Goal: Information Seeking & Learning: Find specific fact

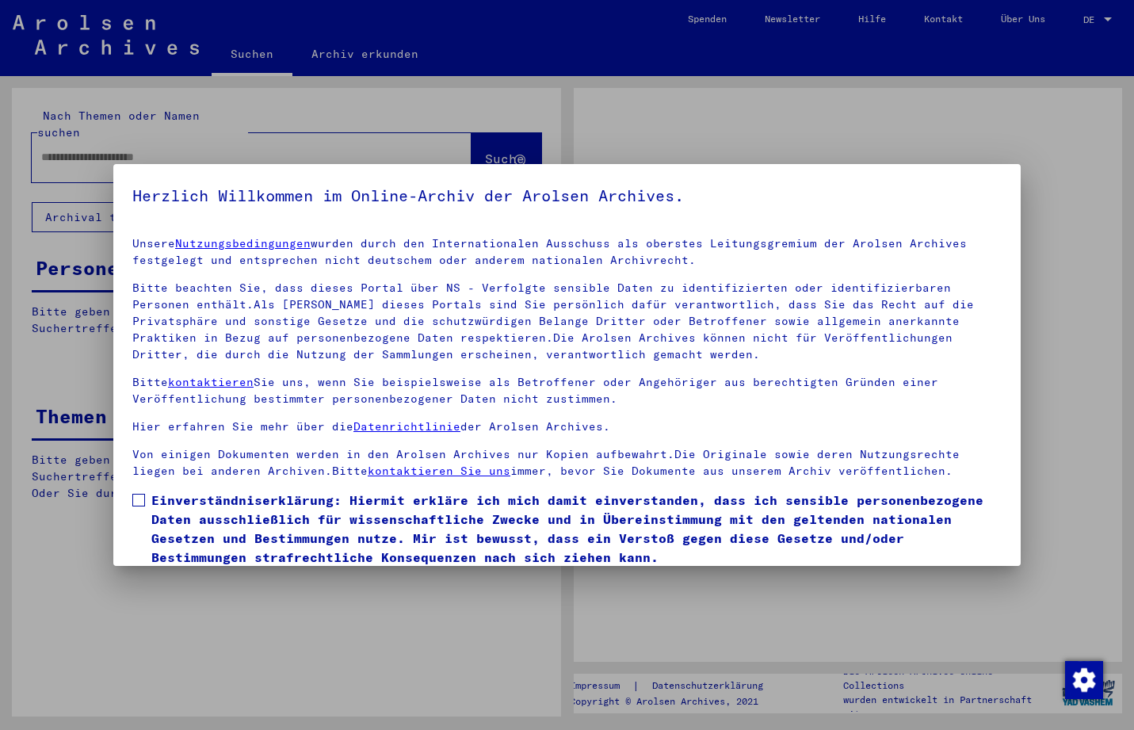
click at [108, 149] on div at bounding box center [567, 365] width 1134 height 730
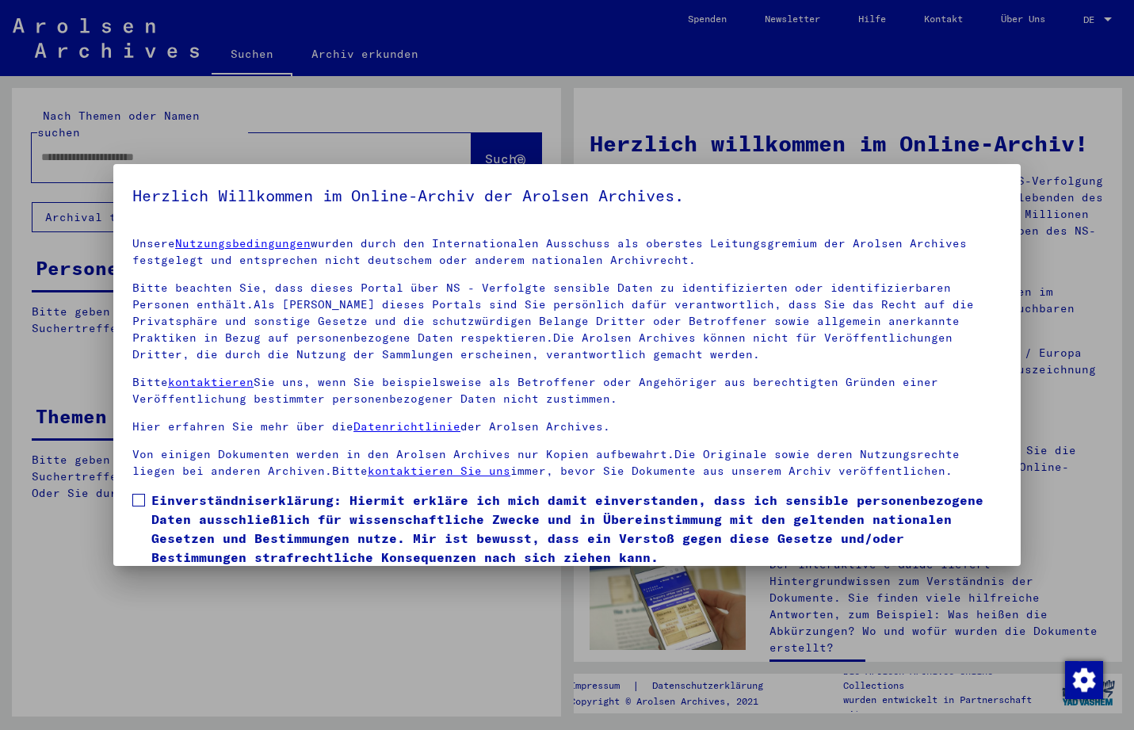
click at [142, 501] on span at bounding box center [138, 500] width 13 height 13
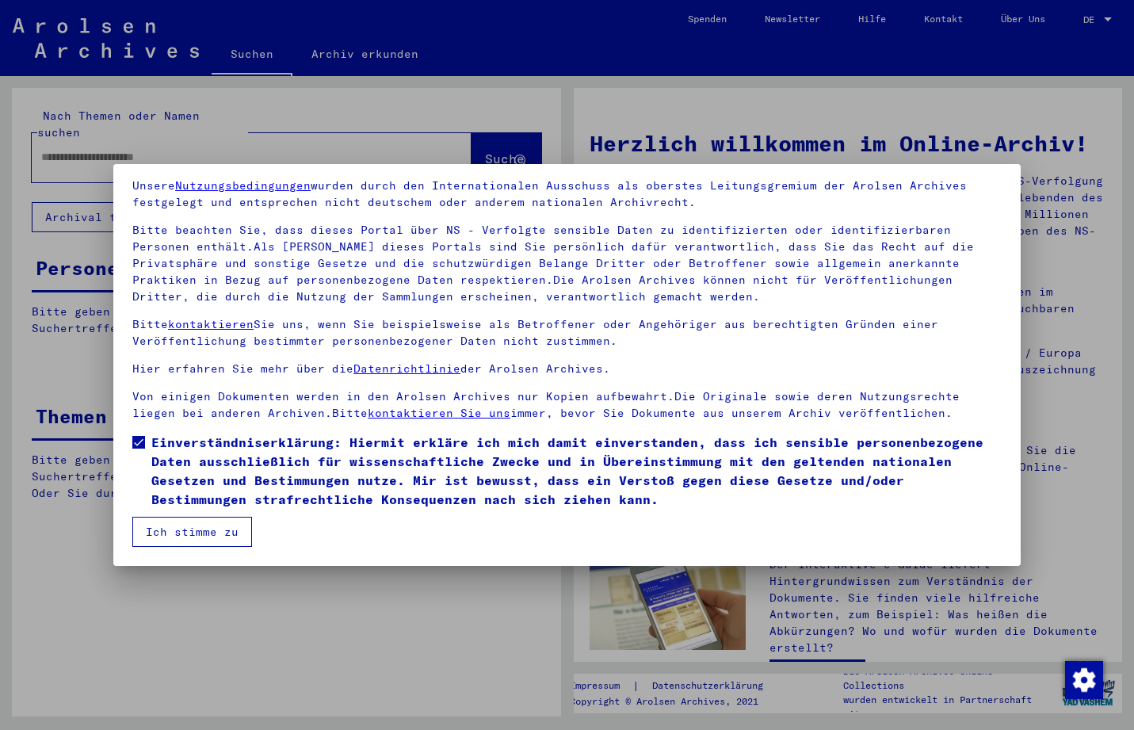
click at [235, 524] on button "Ich stimme zu" at bounding box center [192, 532] width 120 height 30
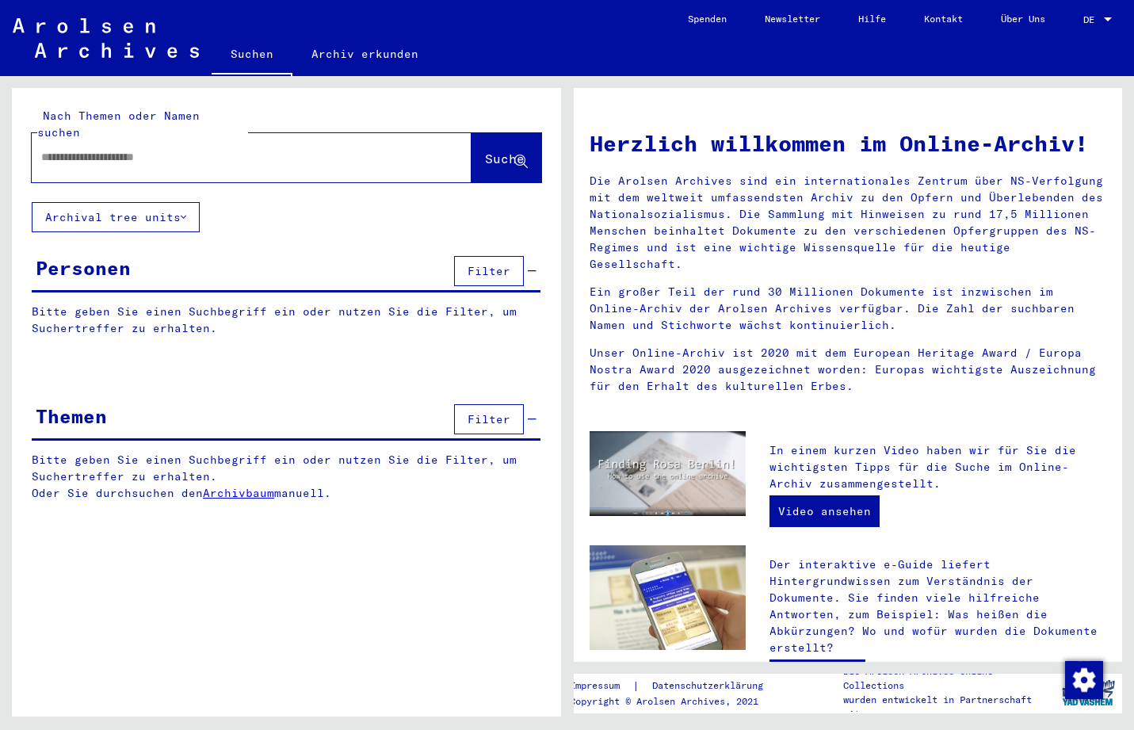
click at [129, 149] on input "text" at bounding box center [232, 157] width 383 height 17
click at [486, 151] on span "Suche" at bounding box center [505, 159] width 40 height 16
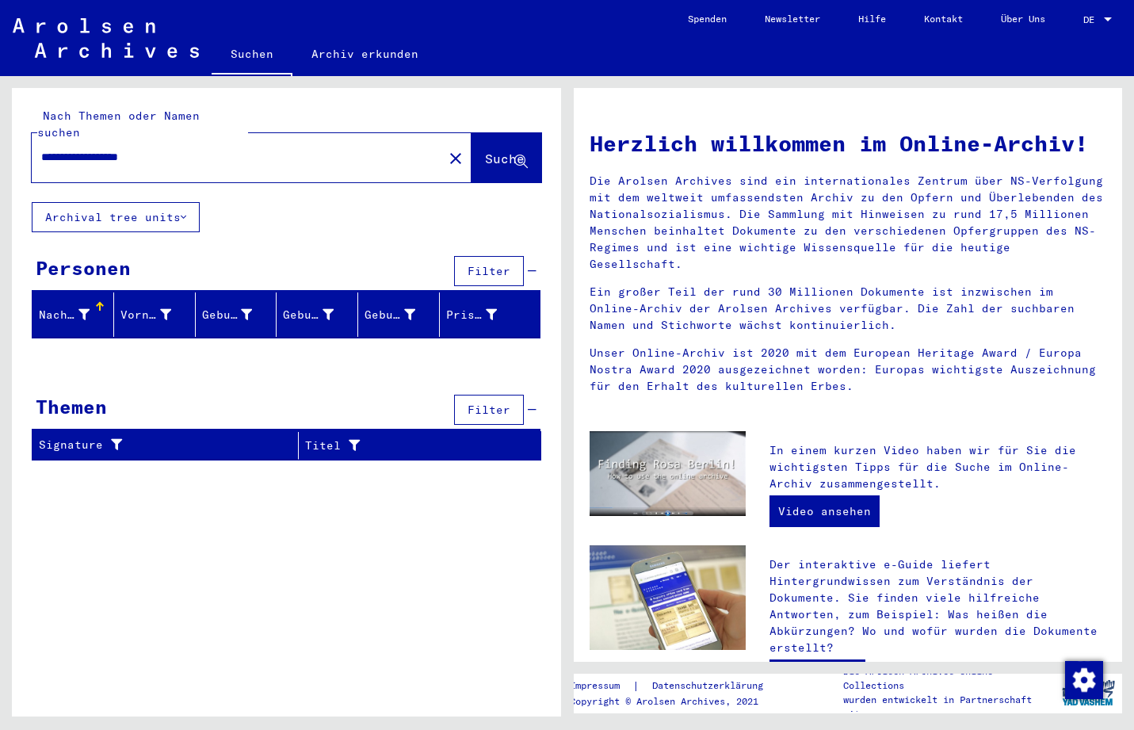
click at [486, 151] on span "Suche" at bounding box center [505, 159] width 40 height 16
click at [40, 143] on div "**********" at bounding box center [228, 157] width 392 height 36
click at [42, 149] on input "**********" at bounding box center [232, 157] width 383 height 17
click at [492, 151] on span "Suche" at bounding box center [505, 159] width 40 height 16
drag, startPoint x: 151, startPoint y: 140, endPoint x: 10, endPoint y: 137, distance: 141.1
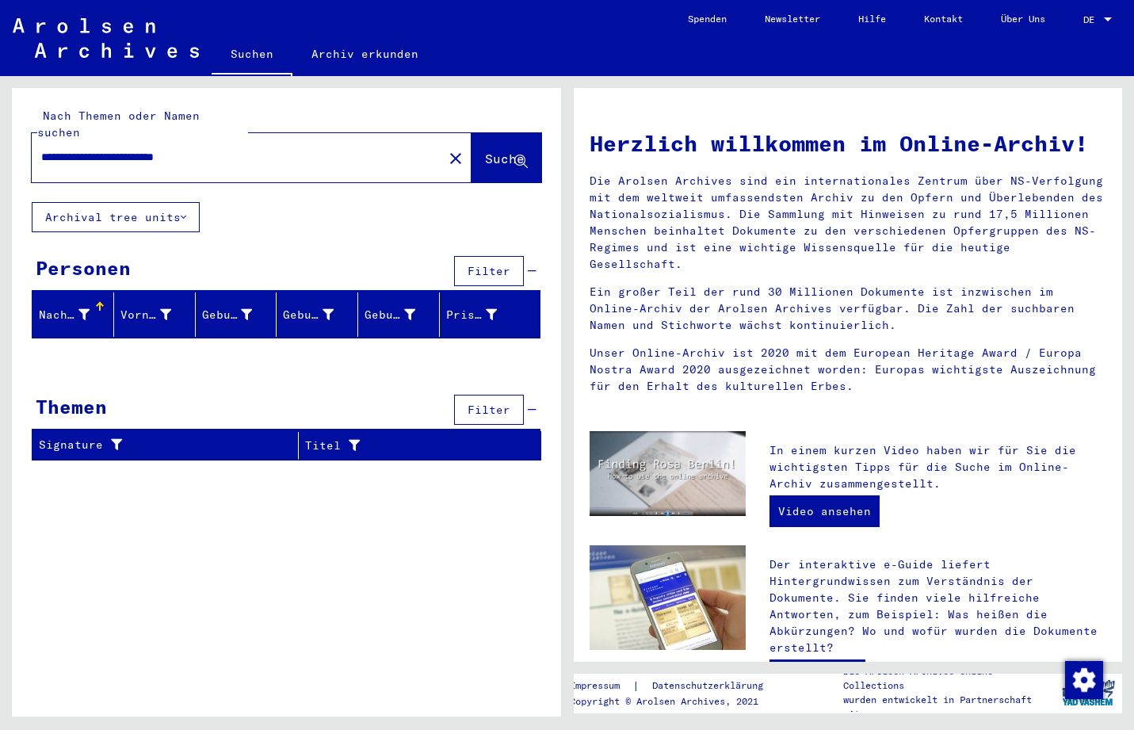
click at [41, 149] on input "**********" at bounding box center [232, 157] width 383 height 17
click at [488, 151] on span "Suche" at bounding box center [505, 159] width 40 height 16
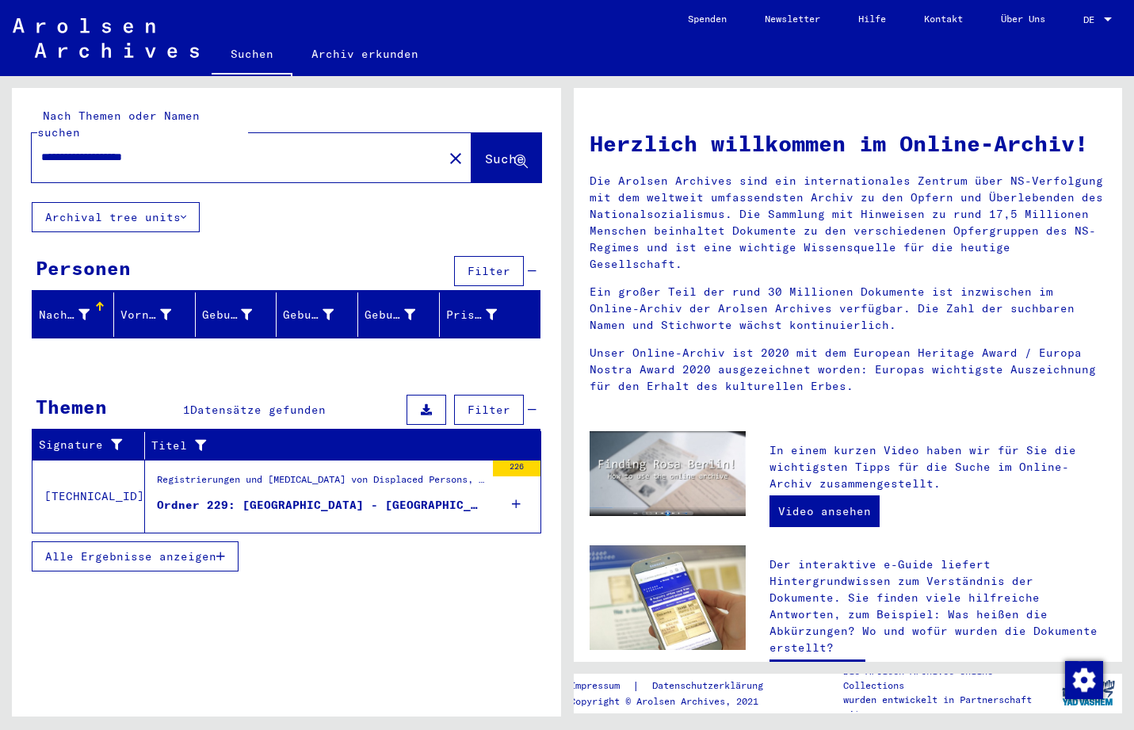
click at [316, 497] on div "Ordner 229: [GEOGRAPHIC_DATA] - [GEOGRAPHIC_DATA] ([GEOGRAPHIC_DATA])" at bounding box center [321, 505] width 328 height 17
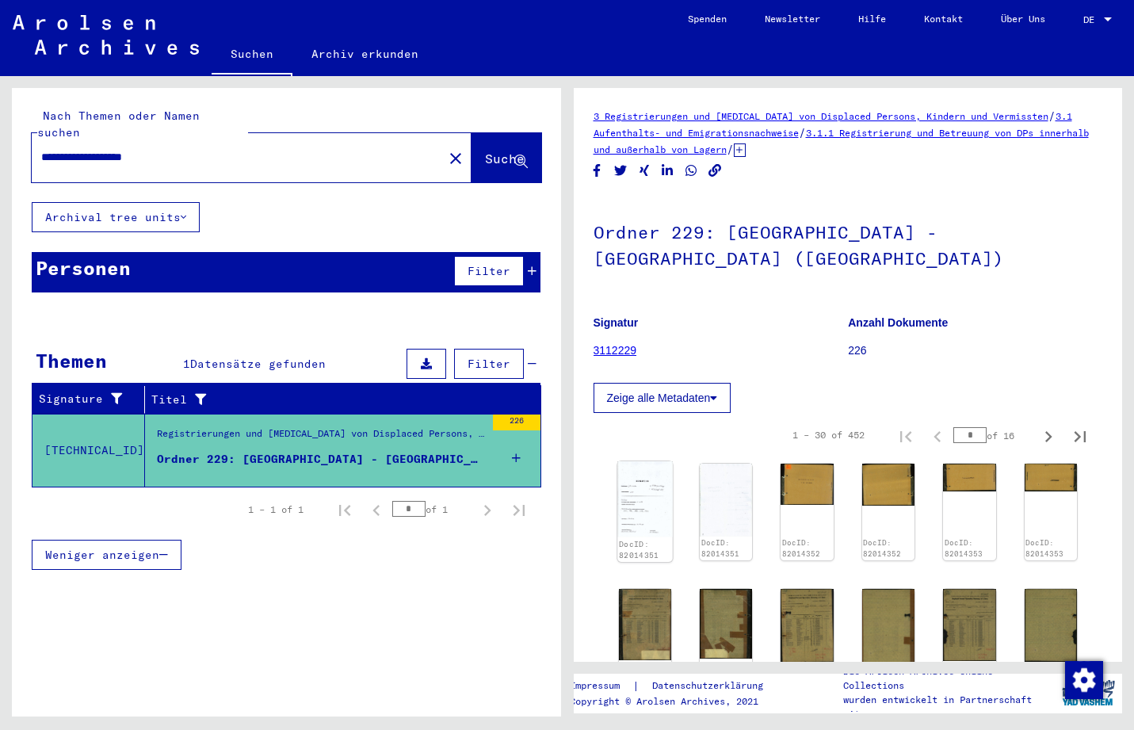
click at [646, 514] on img at bounding box center [644, 499] width 55 height 76
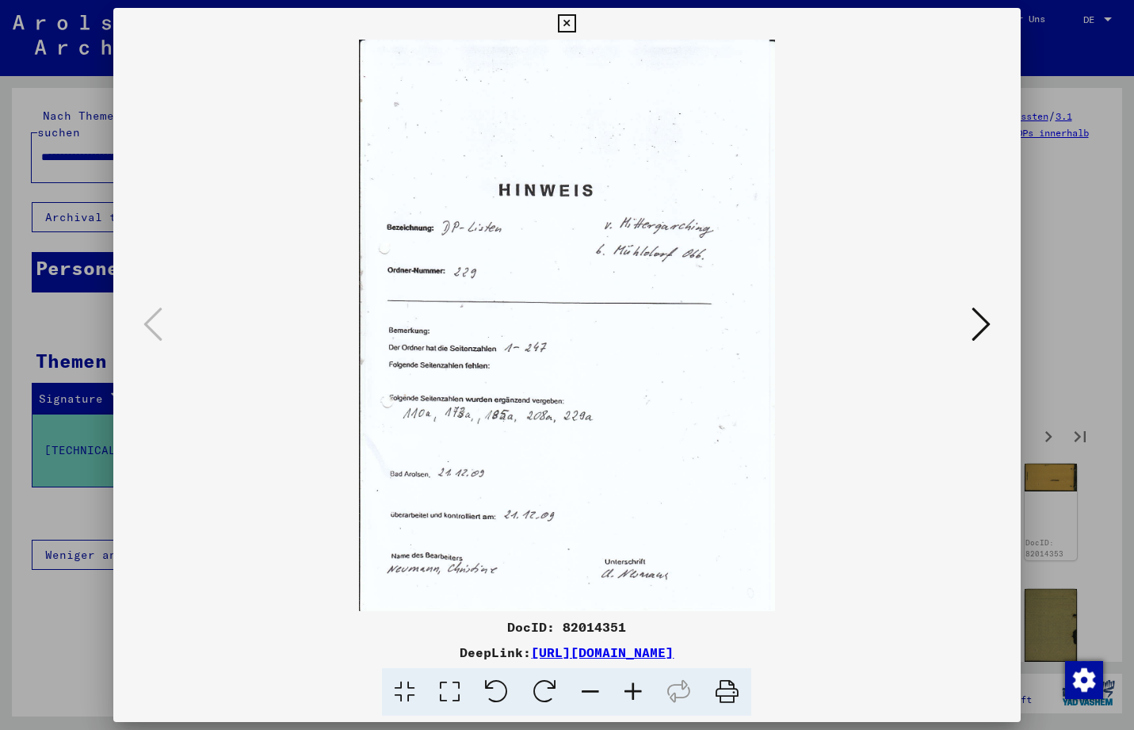
click at [985, 321] on icon at bounding box center [981, 324] width 19 height 38
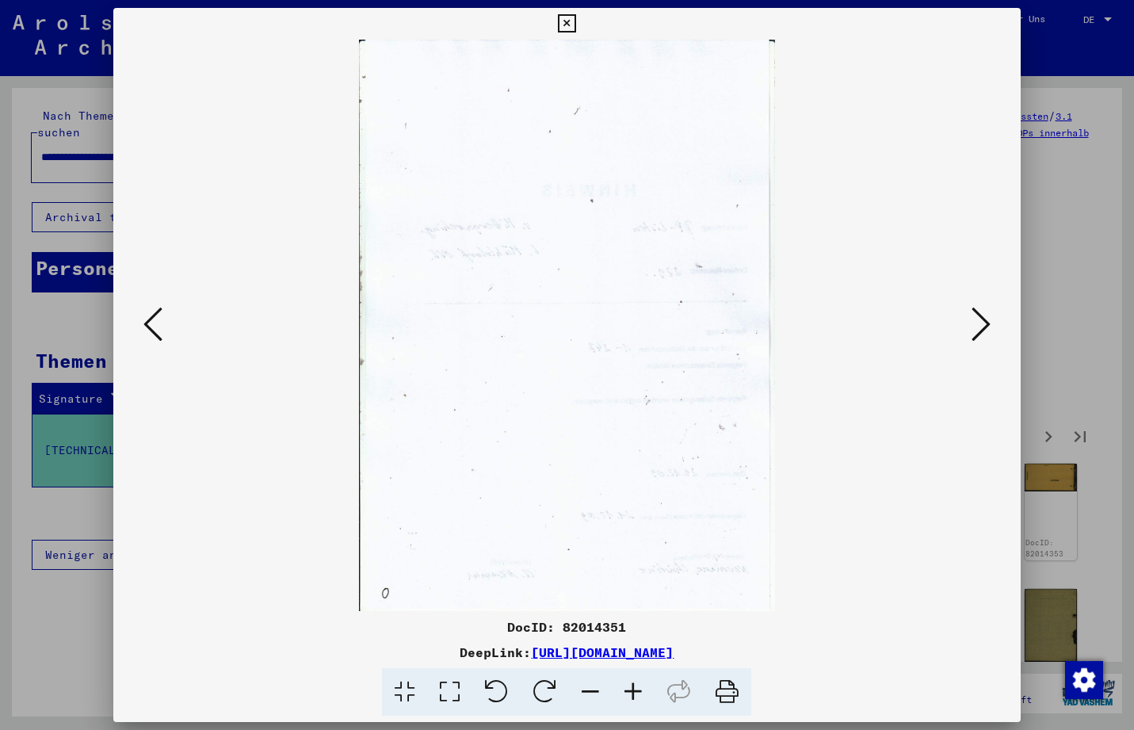
click at [985, 321] on icon at bounding box center [981, 324] width 19 height 38
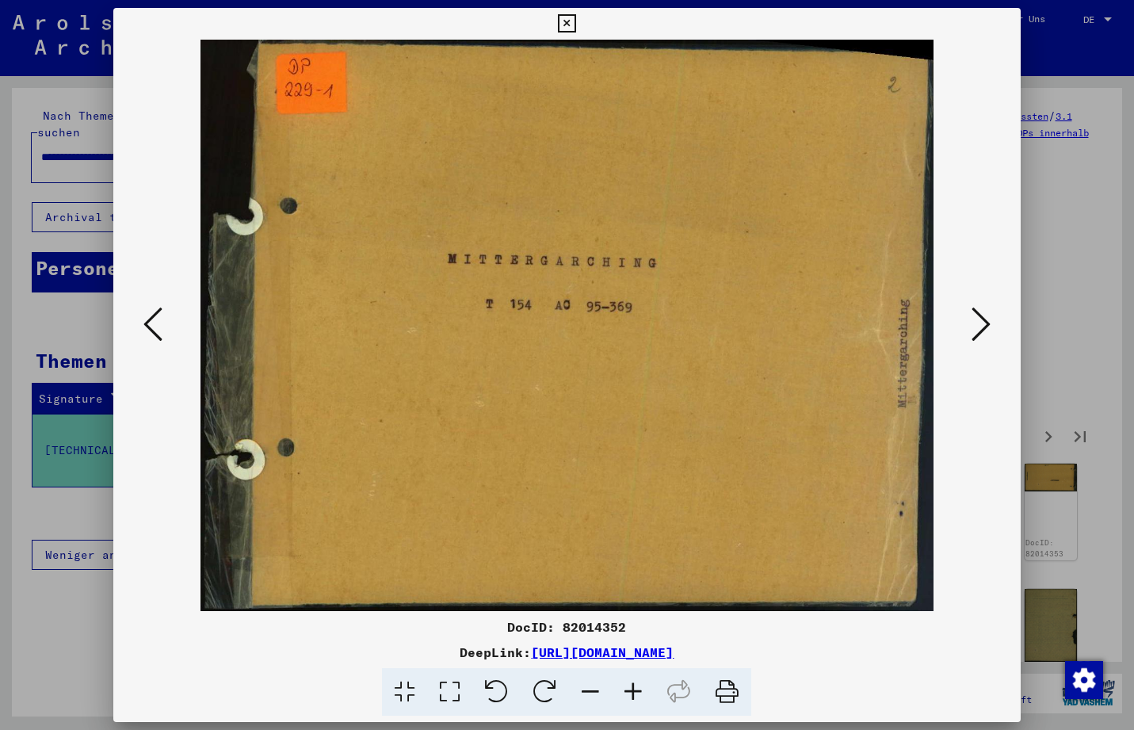
click at [985, 321] on icon at bounding box center [981, 324] width 19 height 38
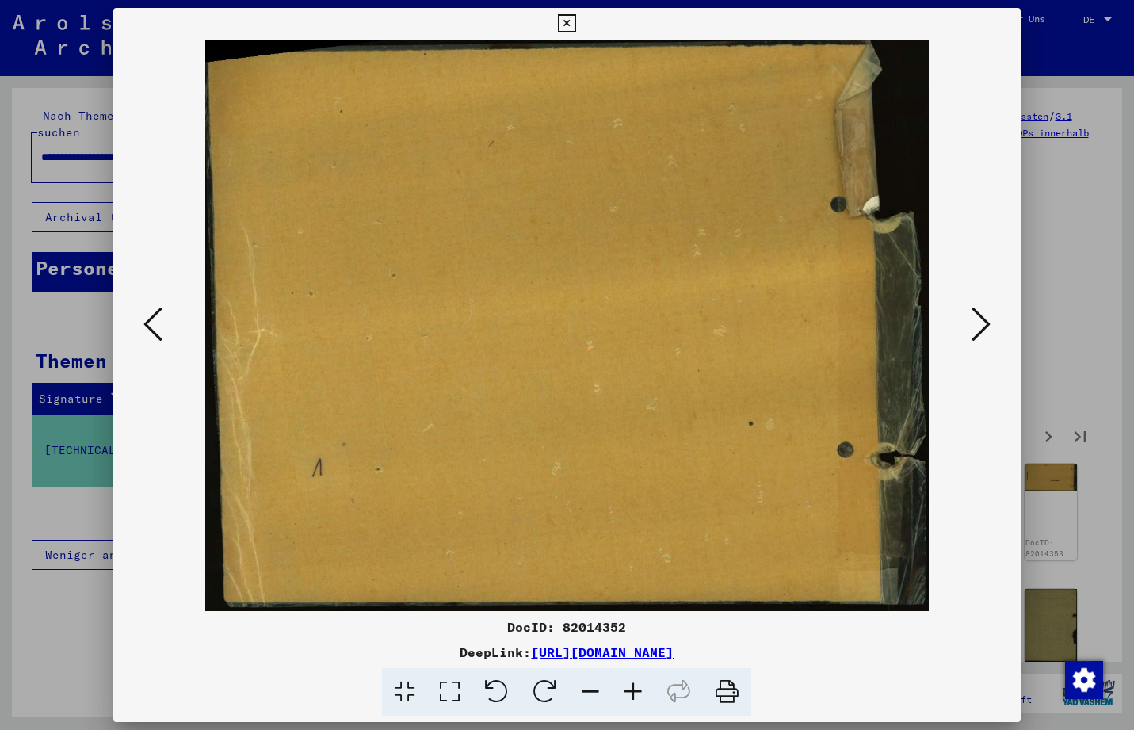
click at [985, 321] on icon at bounding box center [981, 324] width 19 height 38
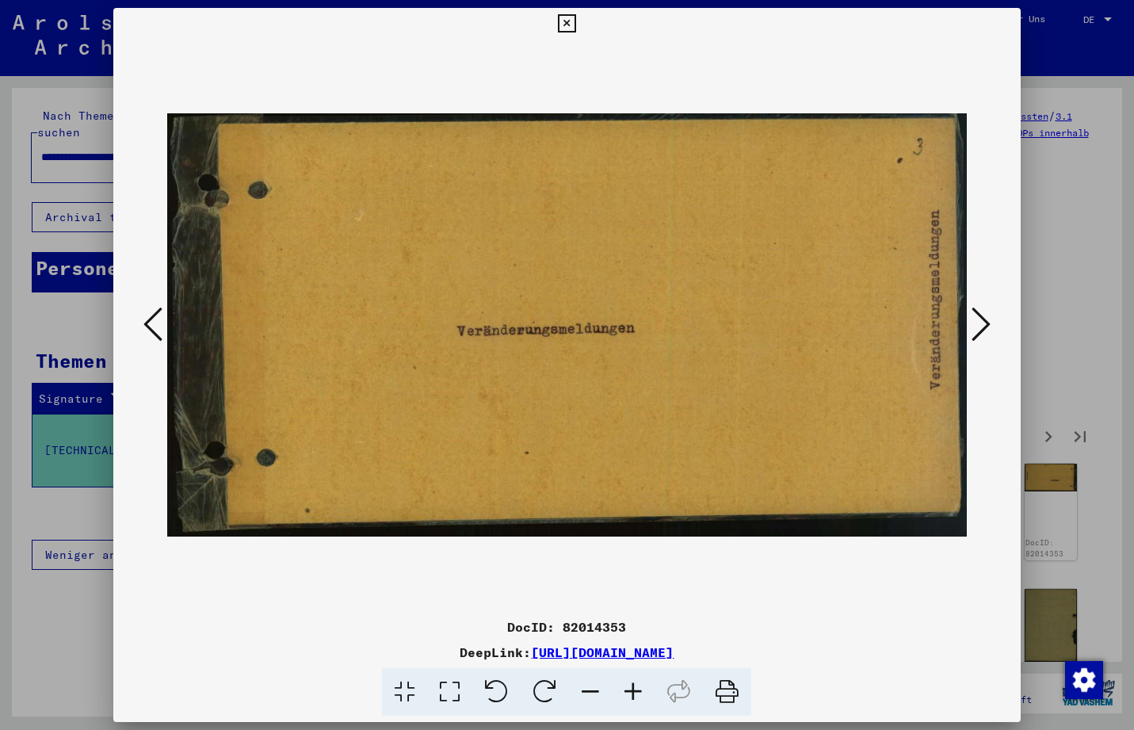
click at [985, 321] on icon at bounding box center [981, 324] width 19 height 38
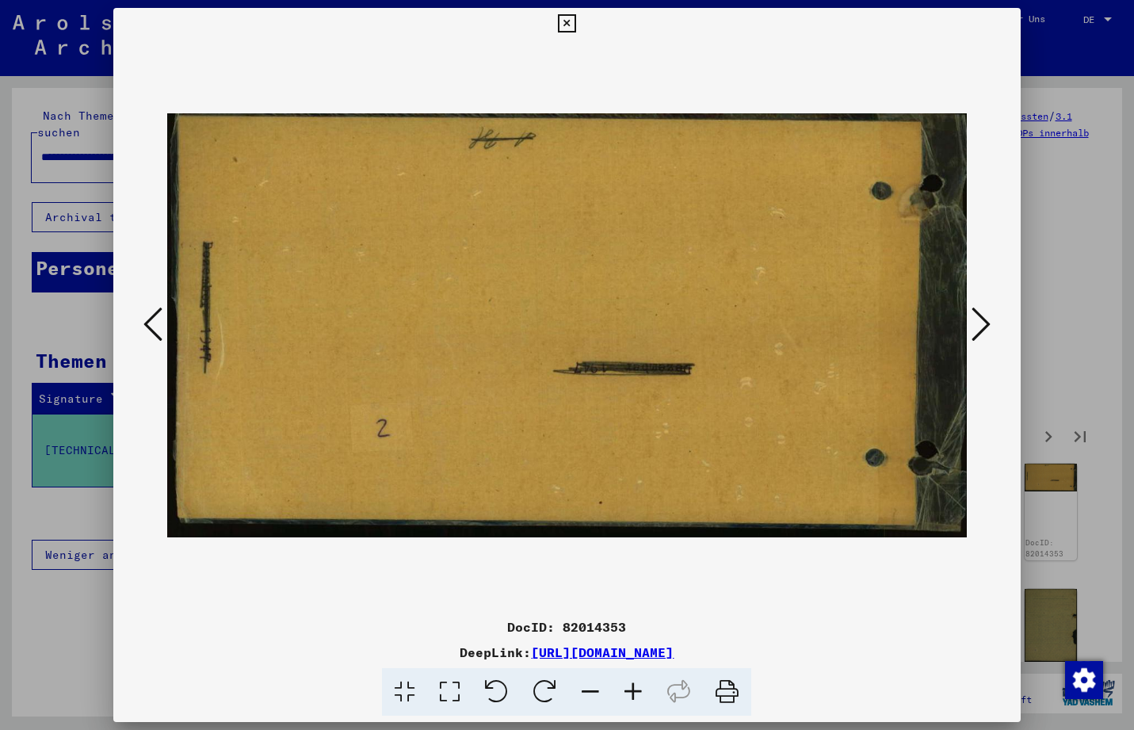
click at [985, 321] on icon at bounding box center [981, 324] width 19 height 38
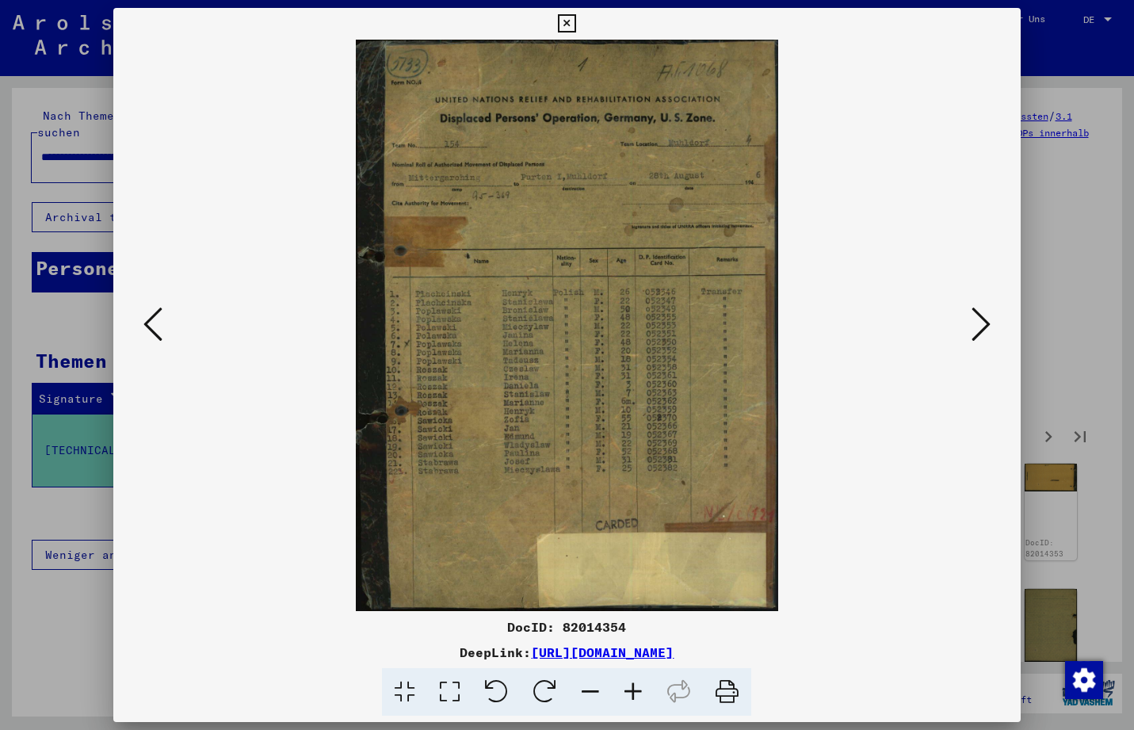
click at [985, 321] on icon at bounding box center [981, 324] width 19 height 38
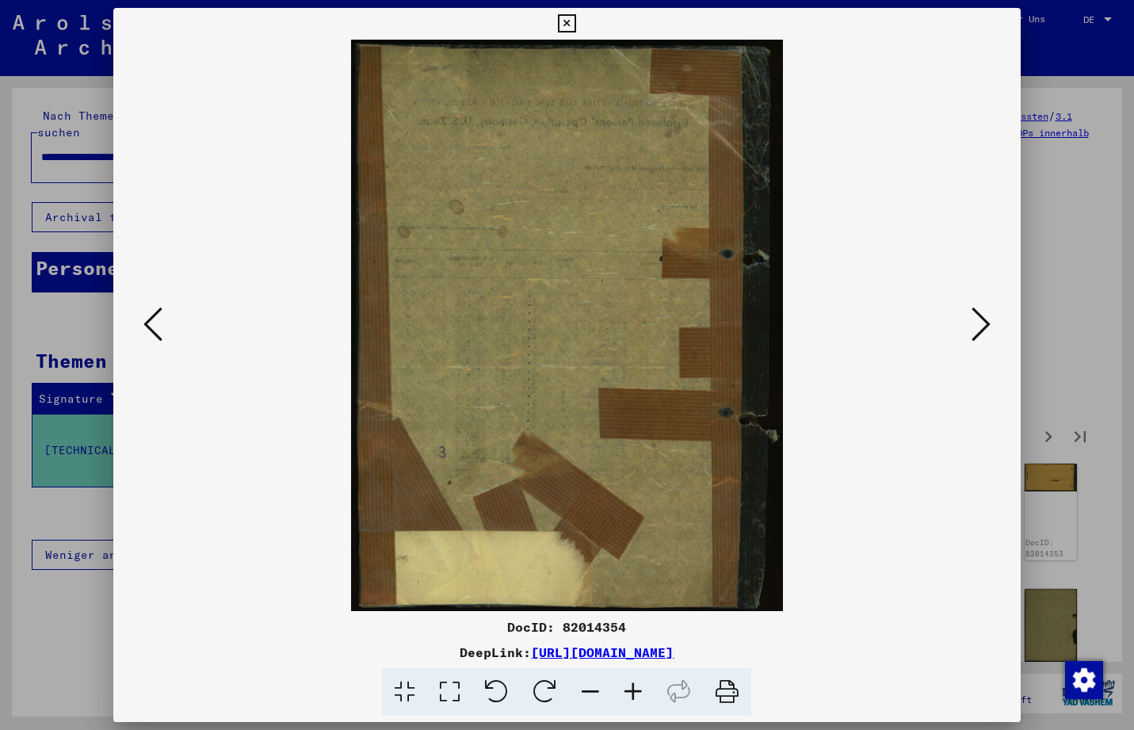
click at [985, 321] on icon at bounding box center [981, 324] width 19 height 38
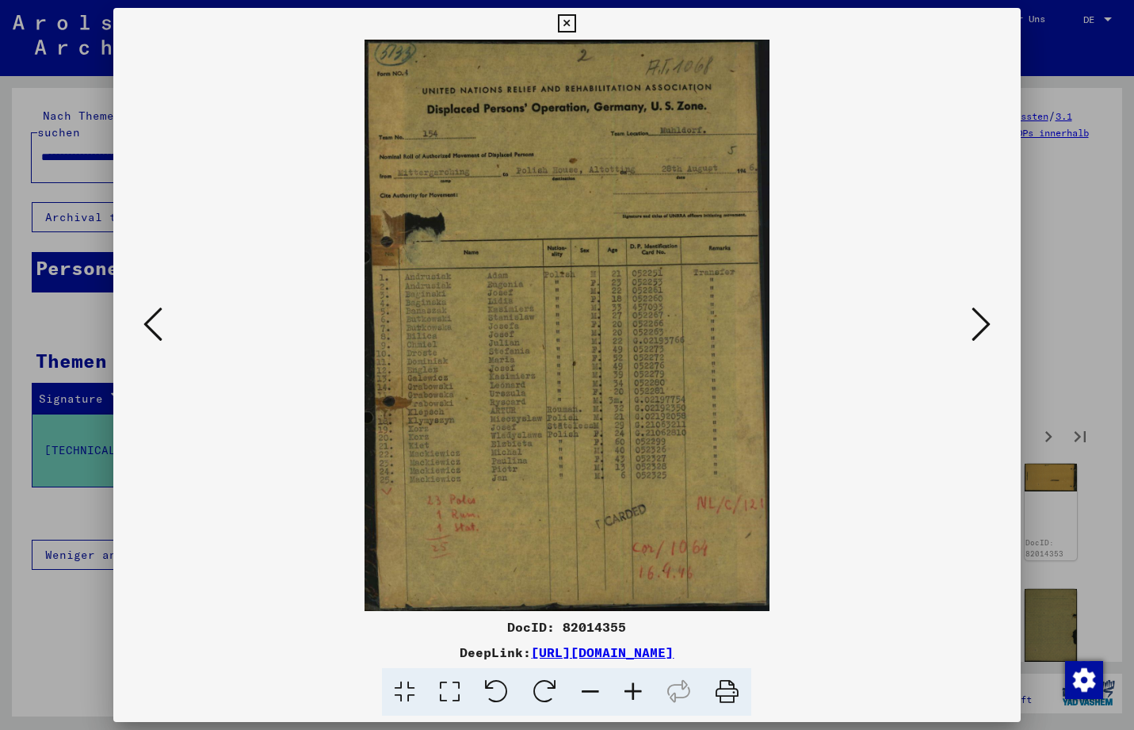
click at [985, 321] on icon at bounding box center [981, 324] width 19 height 38
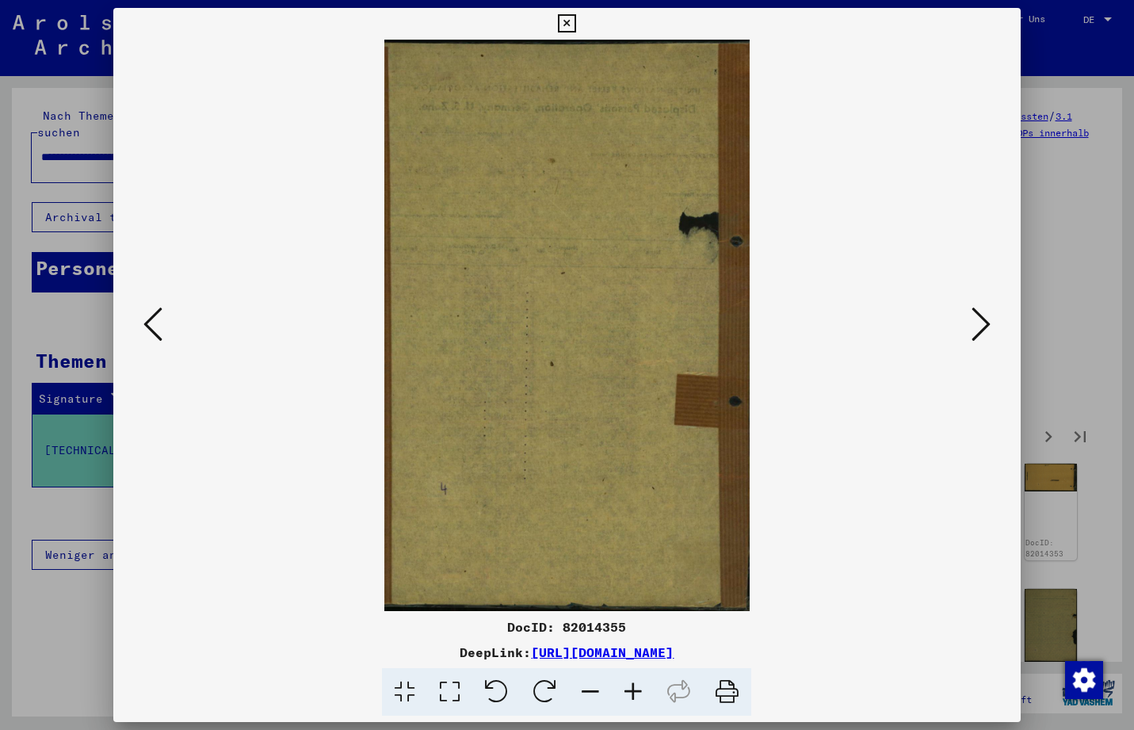
click at [985, 321] on icon at bounding box center [981, 324] width 19 height 38
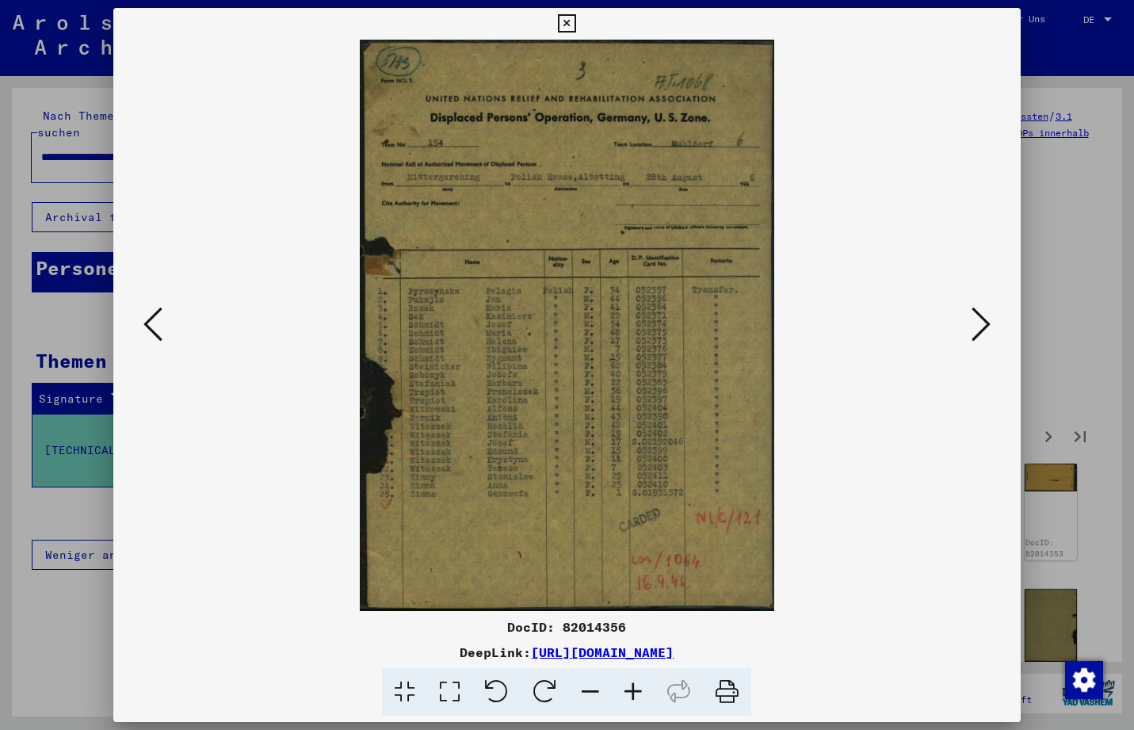
click at [985, 321] on icon at bounding box center [981, 324] width 19 height 38
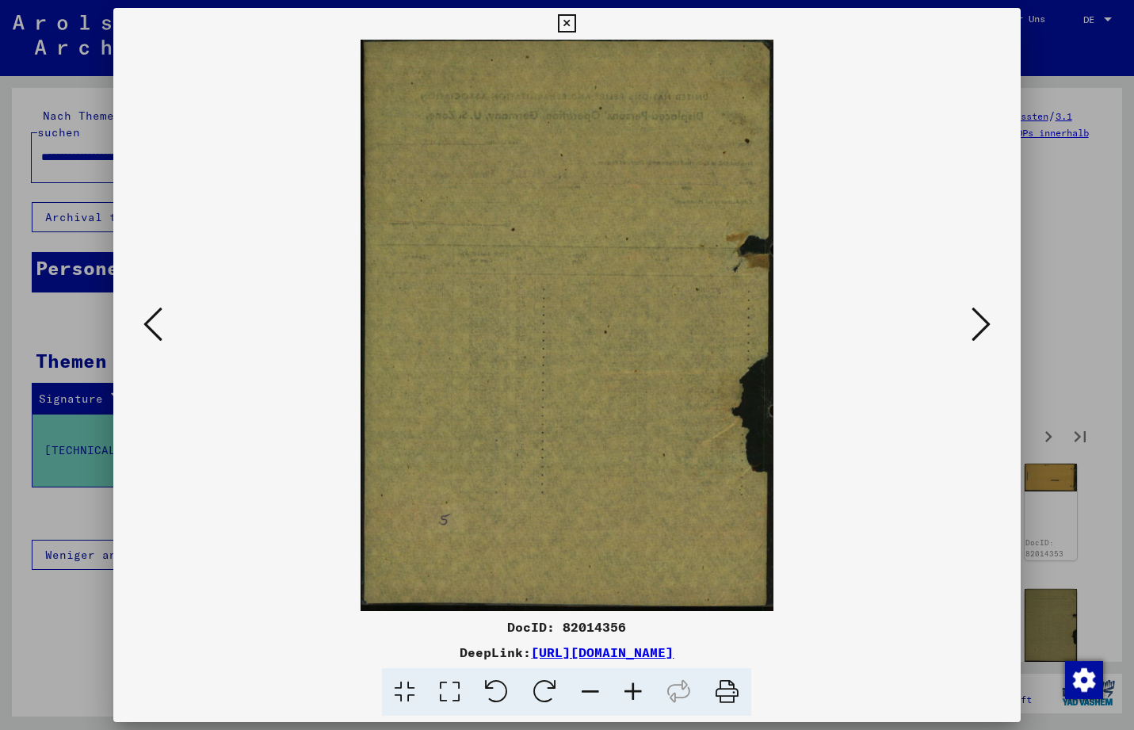
click at [985, 321] on icon at bounding box center [981, 324] width 19 height 38
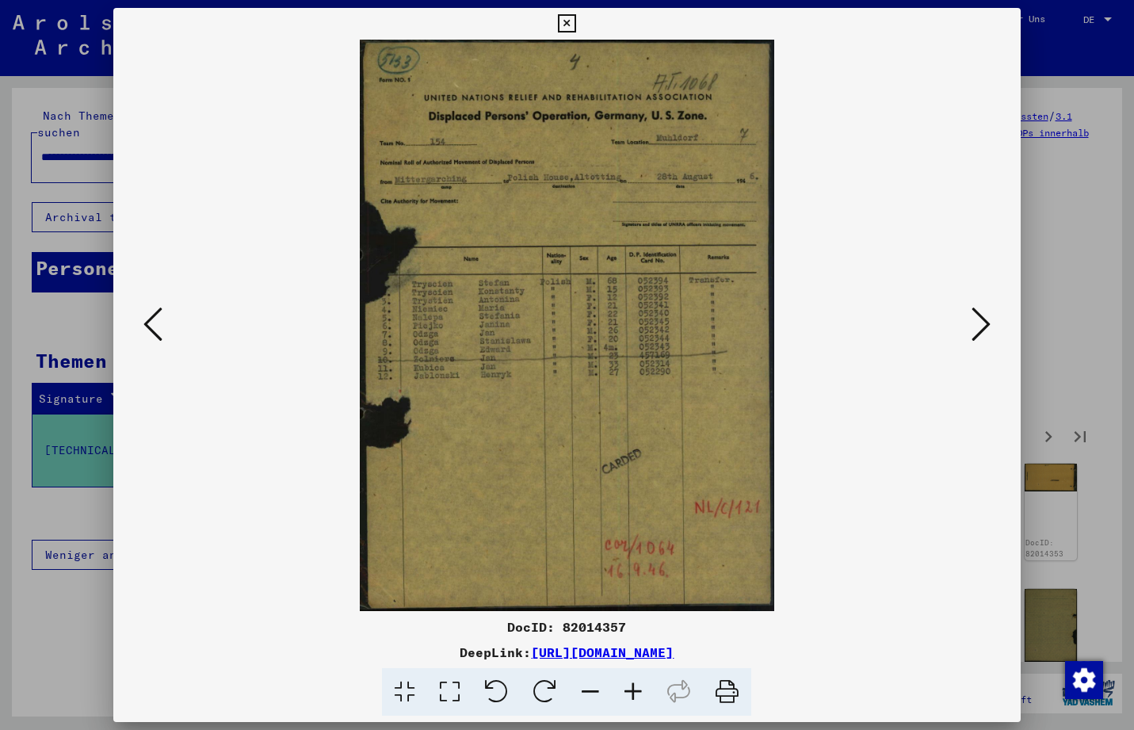
click at [1072, 332] on div at bounding box center [567, 365] width 1134 height 730
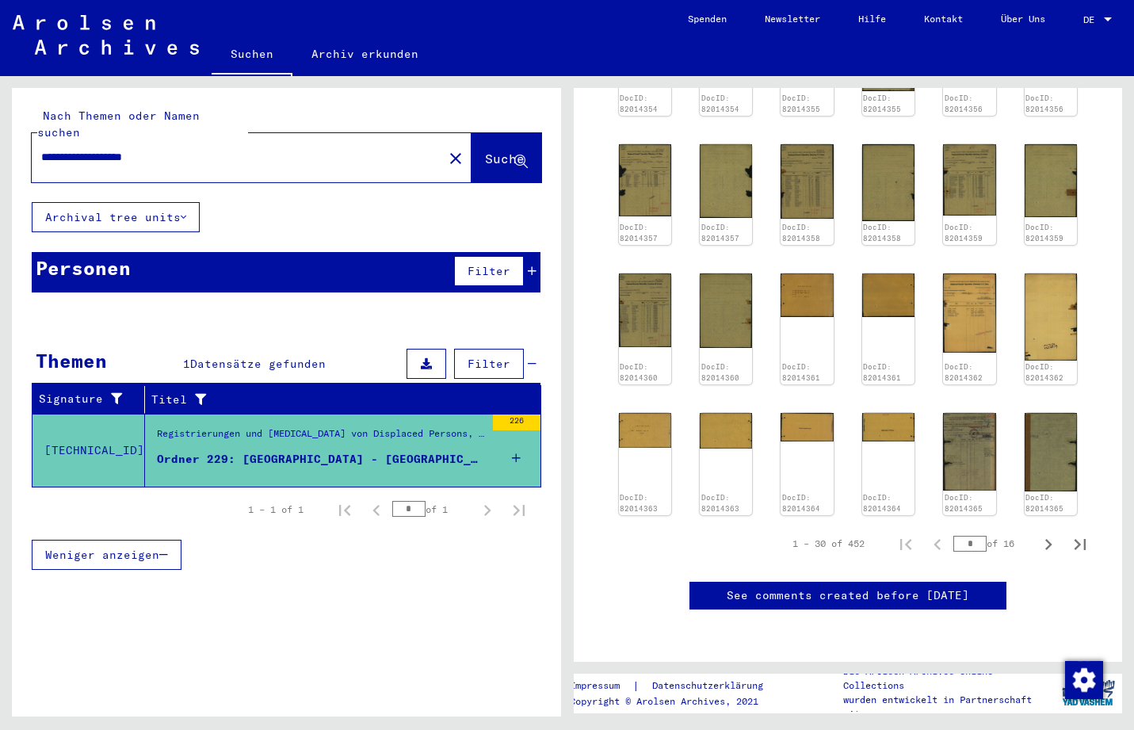
scroll to position [673, 0]
click at [162, 149] on input "**********" at bounding box center [237, 157] width 392 height 17
click at [491, 152] on span "Suche" at bounding box center [506, 159] width 43 height 17
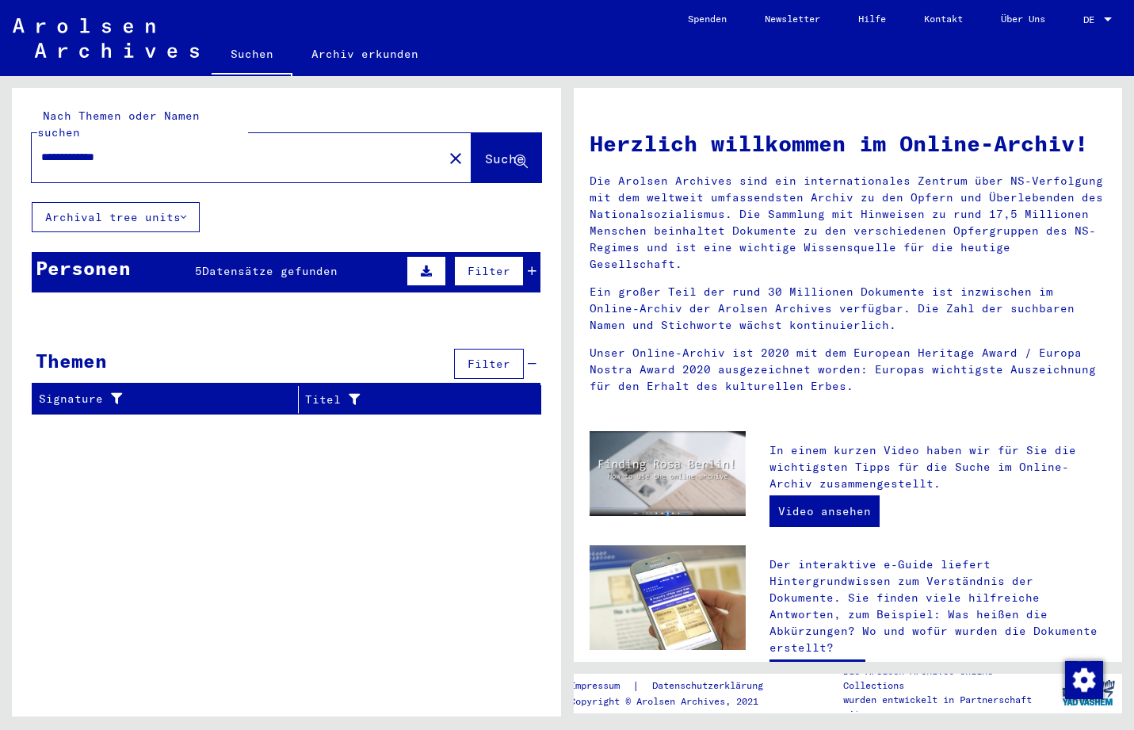
click at [97, 149] on input "**********" at bounding box center [232, 157] width 383 height 17
click at [511, 151] on span "Suche" at bounding box center [505, 159] width 40 height 16
drag, startPoint x: 159, startPoint y: 139, endPoint x: -51, endPoint y: 135, distance: 209.3
click at [41, 149] on input "**********" at bounding box center [232, 157] width 383 height 17
type input "**********"
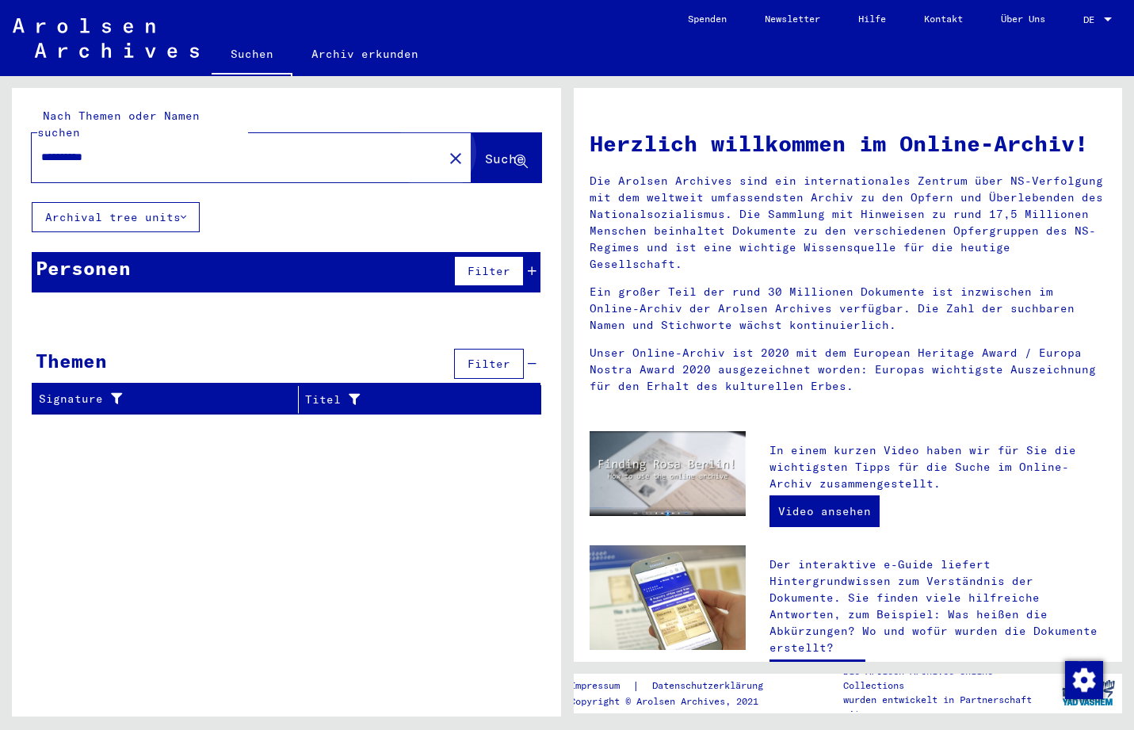
click at [492, 155] on button "Suche" at bounding box center [507, 157] width 70 height 49
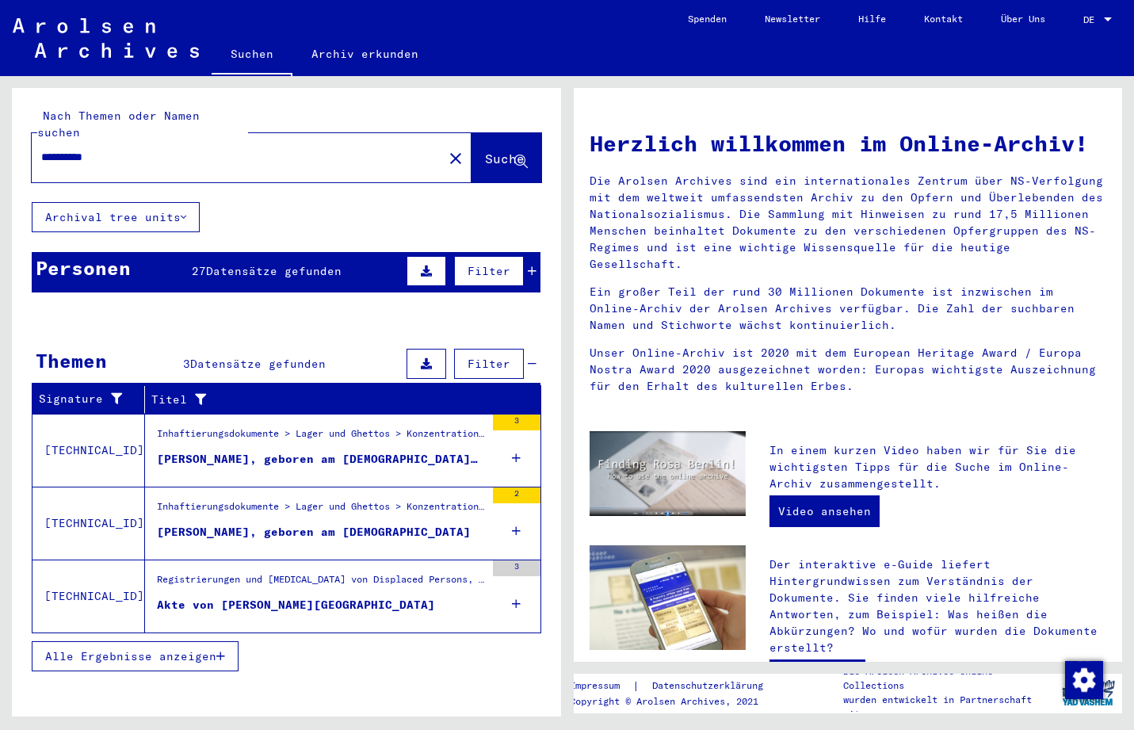
click at [323, 451] on div "[PERSON_NAME], geboren am [DEMOGRAPHIC_DATA], geboren in [GEOGRAPHIC_DATA]" at bounding box center [321, 459] width 328 height 17
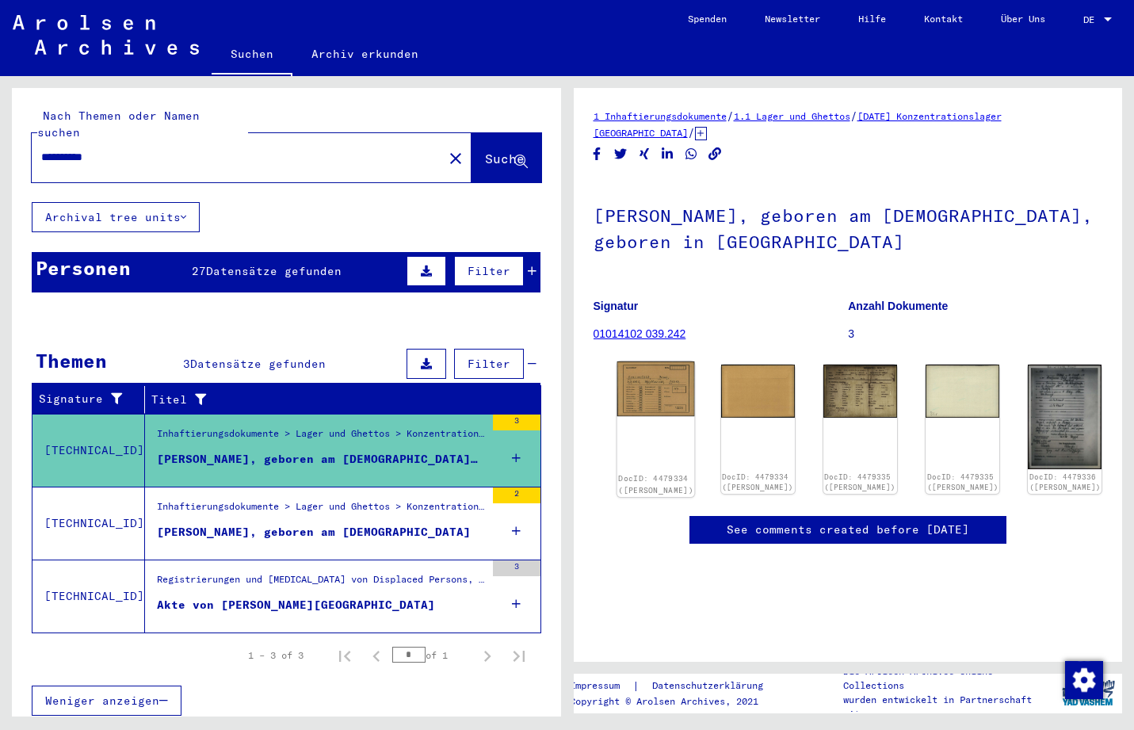
click at [643, 391] on img at bounding box center [656, 388] width 78 height 55
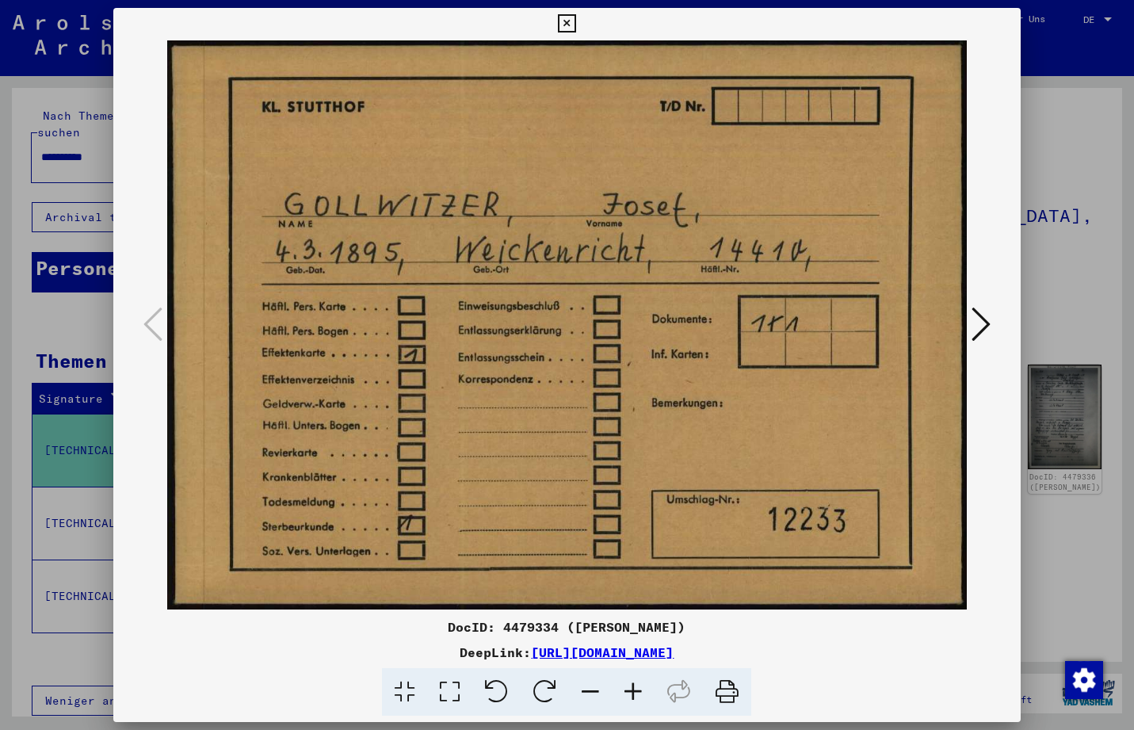
click at [985, 329] on icon at bounding box center [981, 324] width 19 height 38
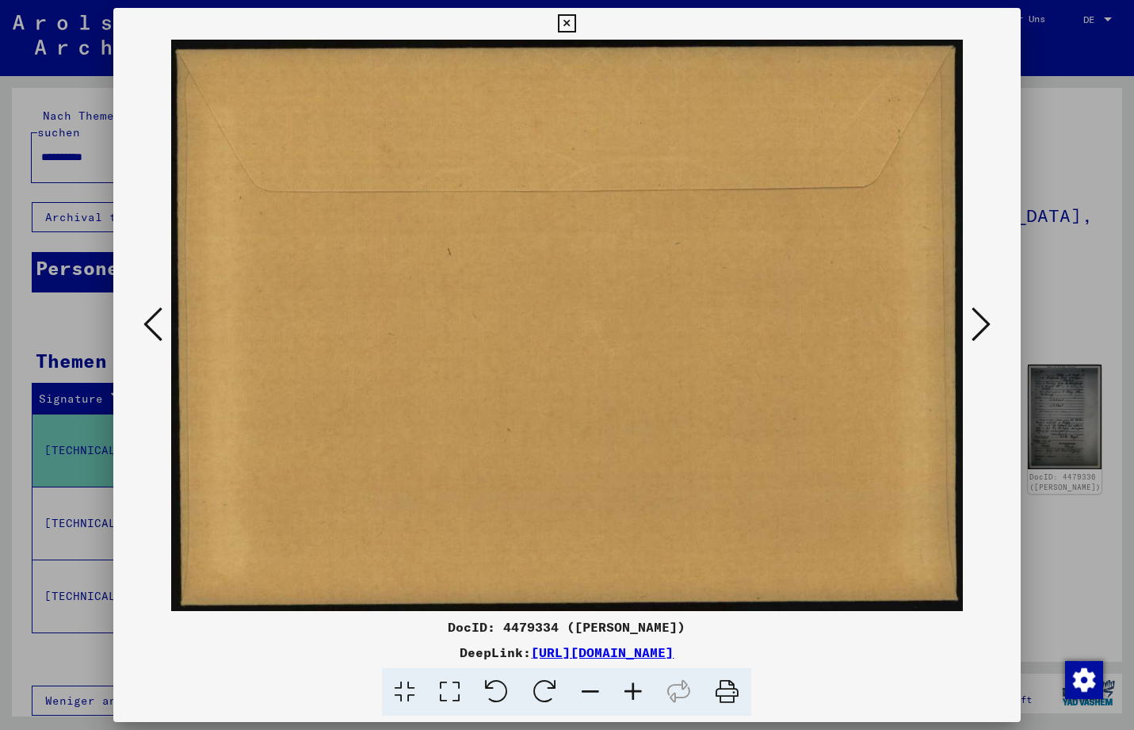
click at [985, 329] on icon at bounding box center [981, 324] width 19 height 38
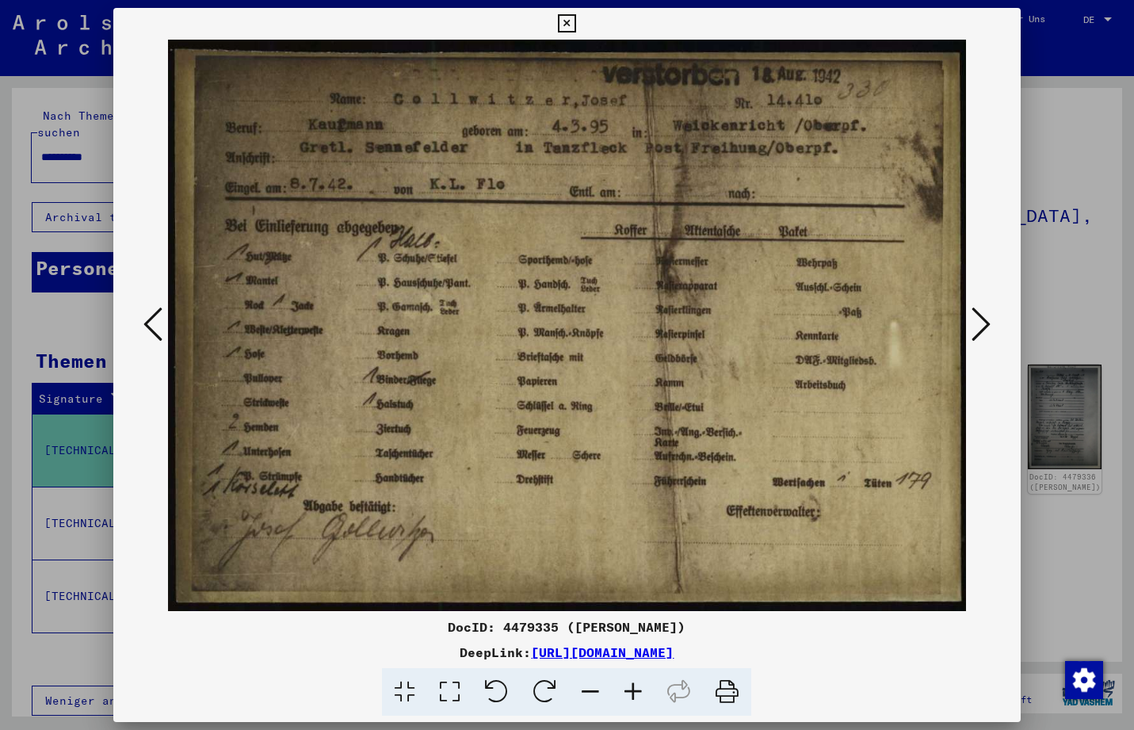
click at [985, 329] on icon at bounding box center [981, 324] width 19 height 38
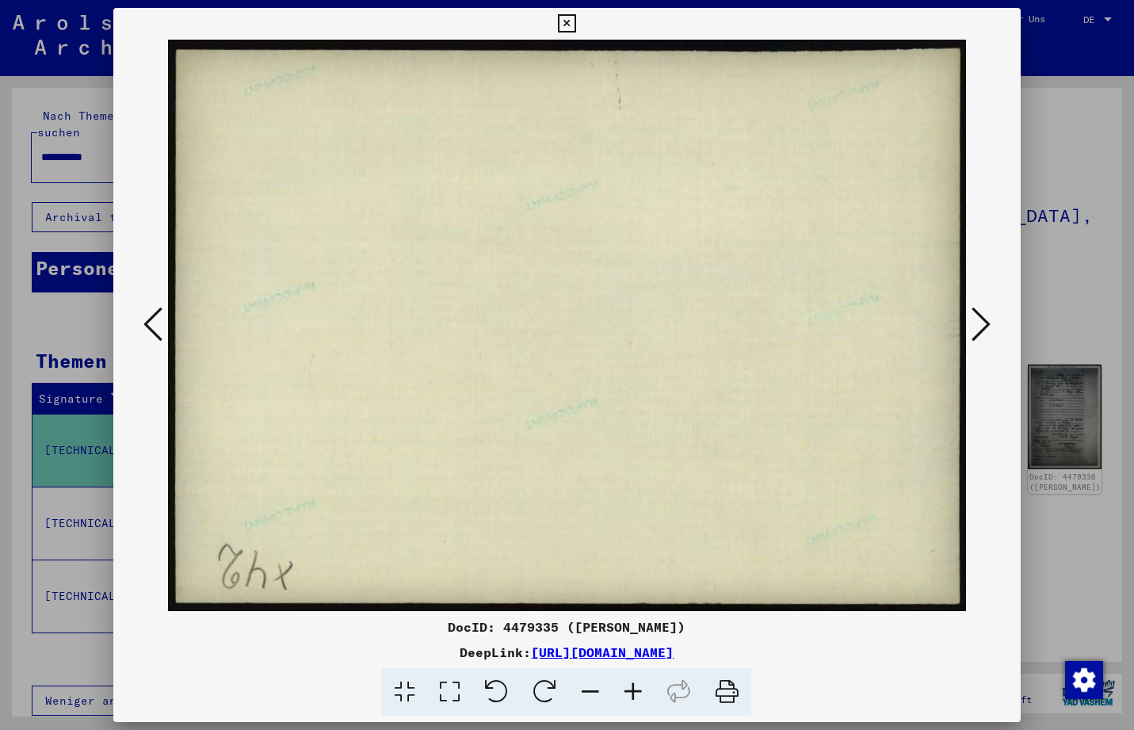
click at [985, 329] on icon at bounding box center [981, 324] width 19 height 38
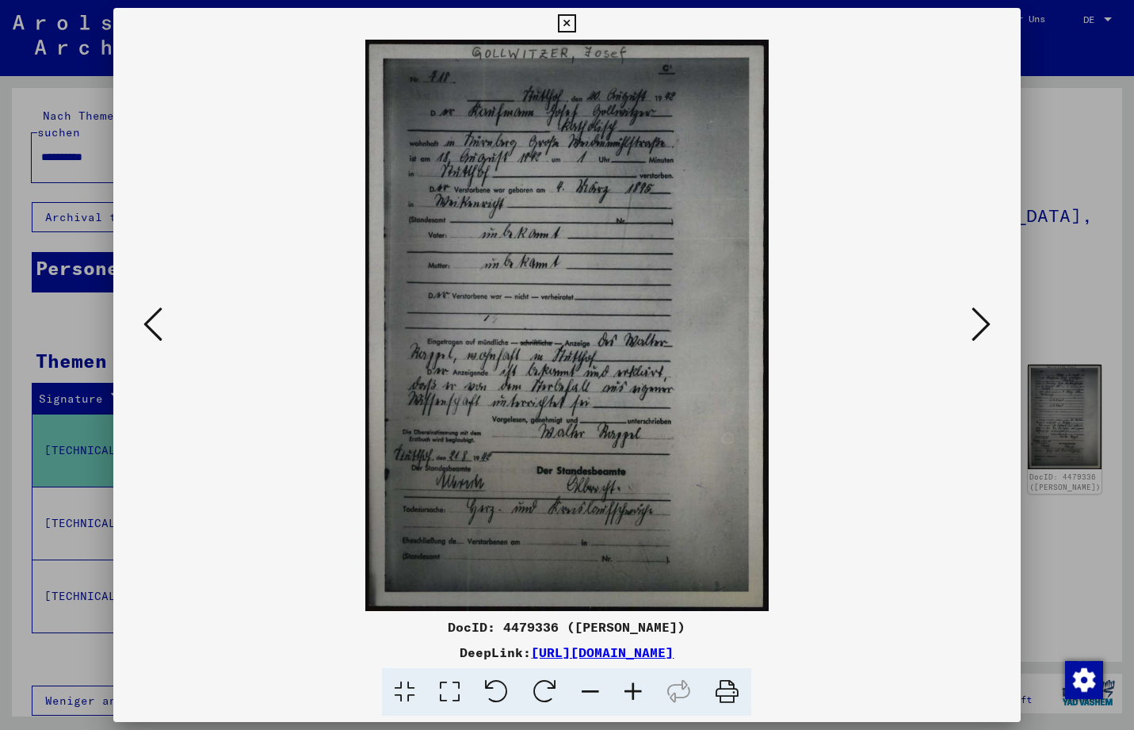
click at [985, 329] on icon at bounding box center [981, 324] width 19 height 38
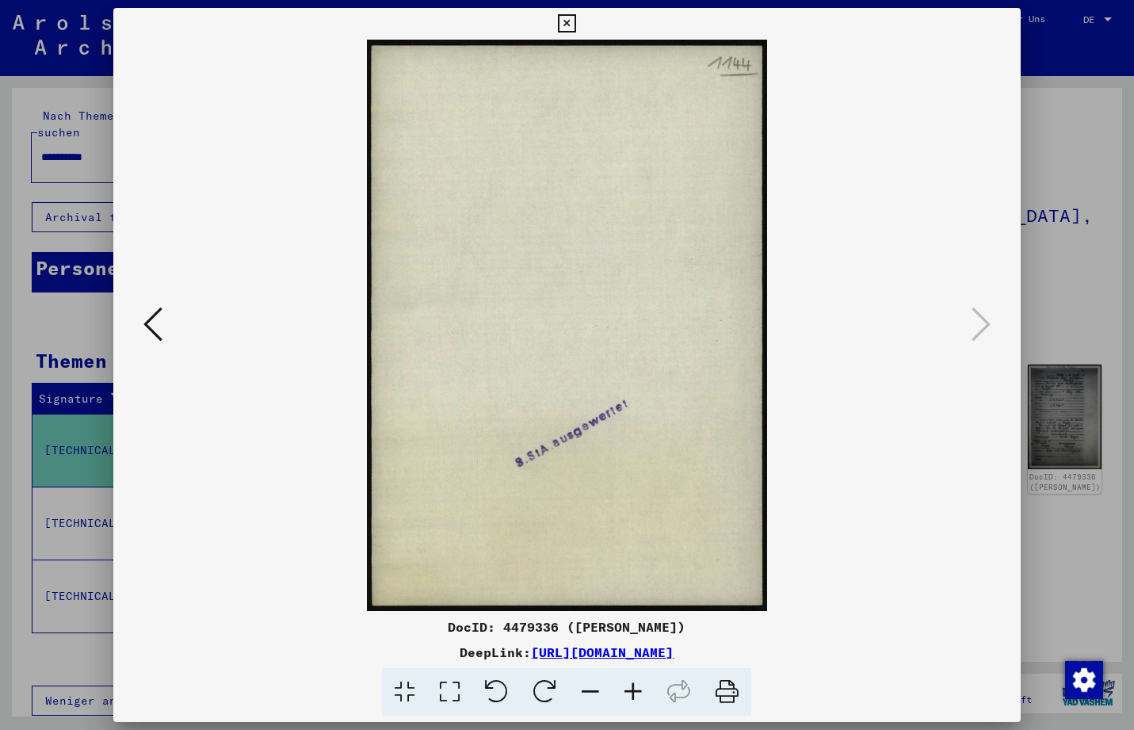
click at [576, 20] on icon at bounding box center [567, 23] width 18 height 19
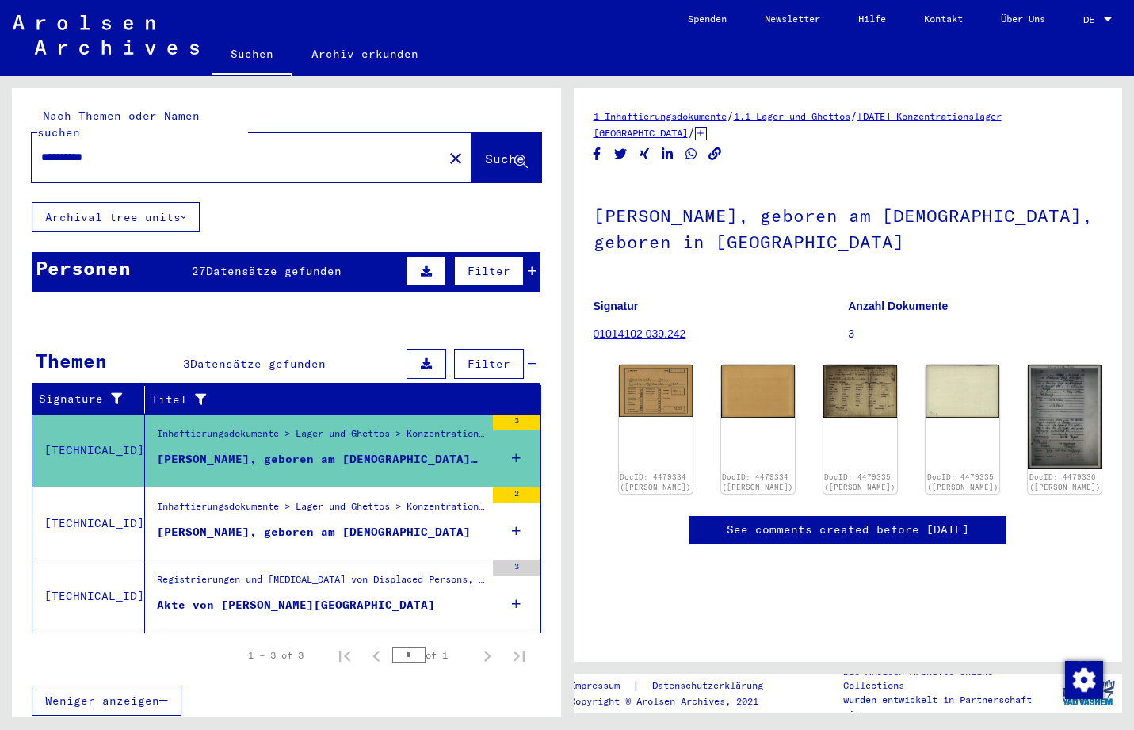
click at [311, 597] on div "Akte von [PERSON_NAME][GEOGRAPHIC_DATA]" at bounding box center [296, 605] width 278 height 17
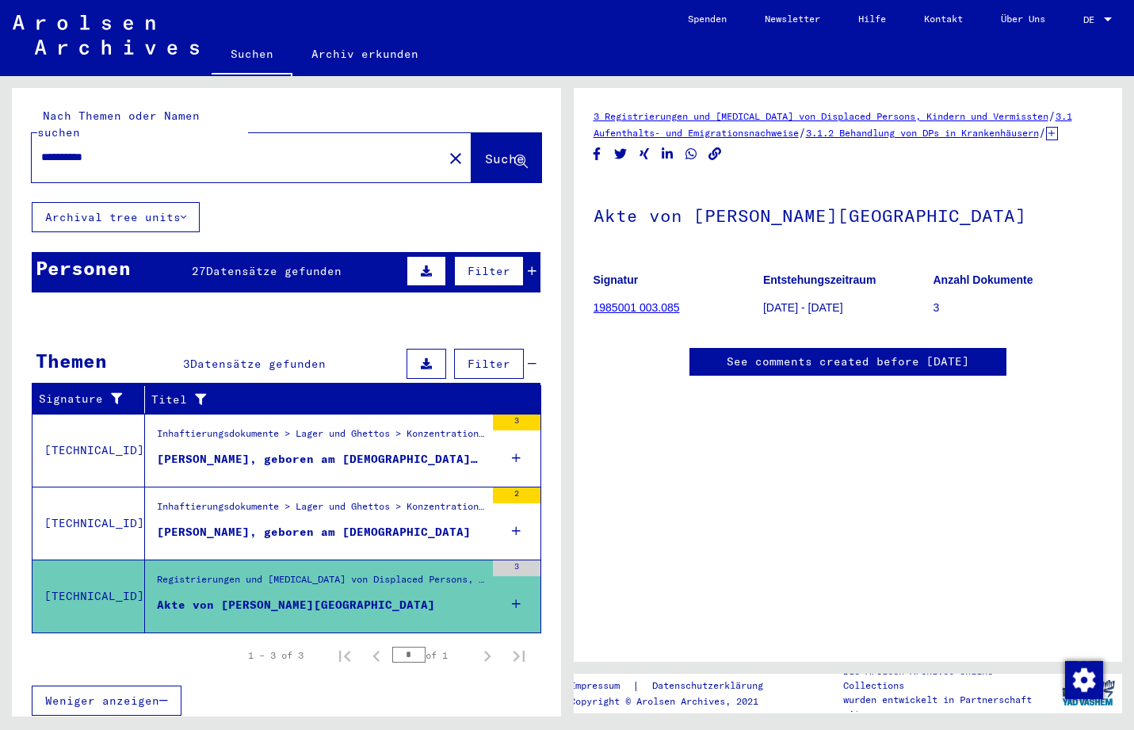
click at [937, 316] on p "3" at bounding box center [1018, 308] width 169 height 17
click at [643, 314] on link "1985001 003.085" at bounding box center [637, 307] width 86 height 13
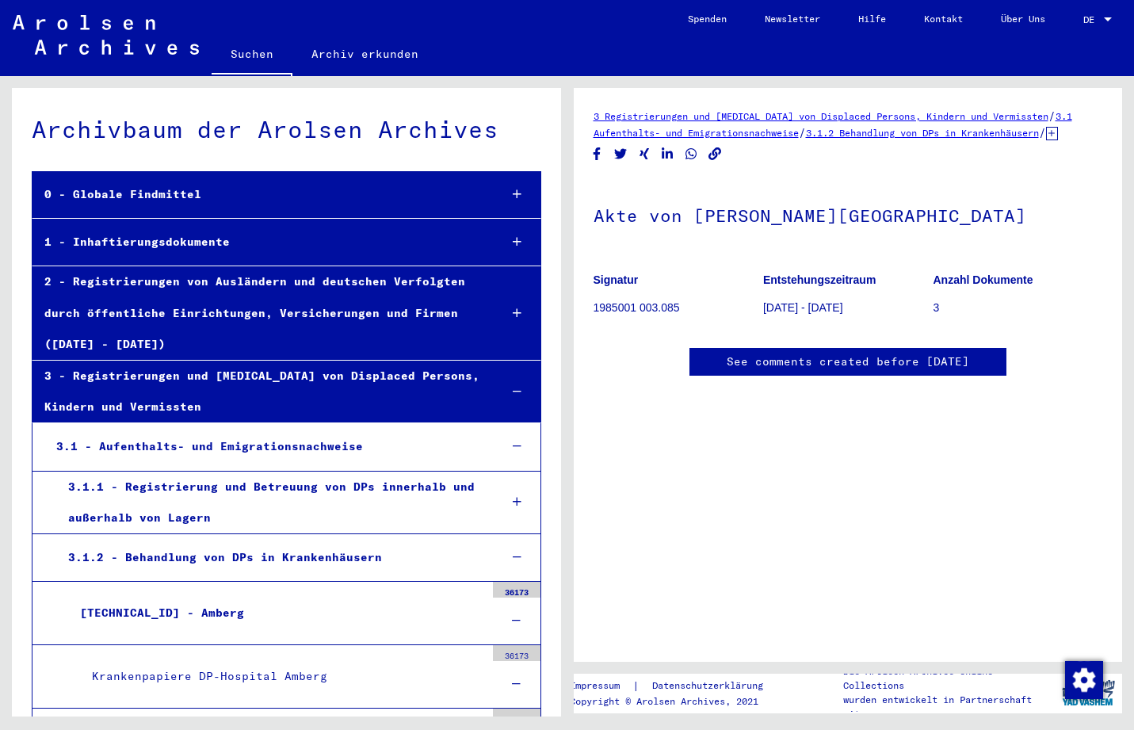
click at [375, 495] on div "3.1.1 - Registrierung und Betreuung von DPs innerhalb und außerhalb von Lagern" at bounding box center [271, 503] width 430 height 62
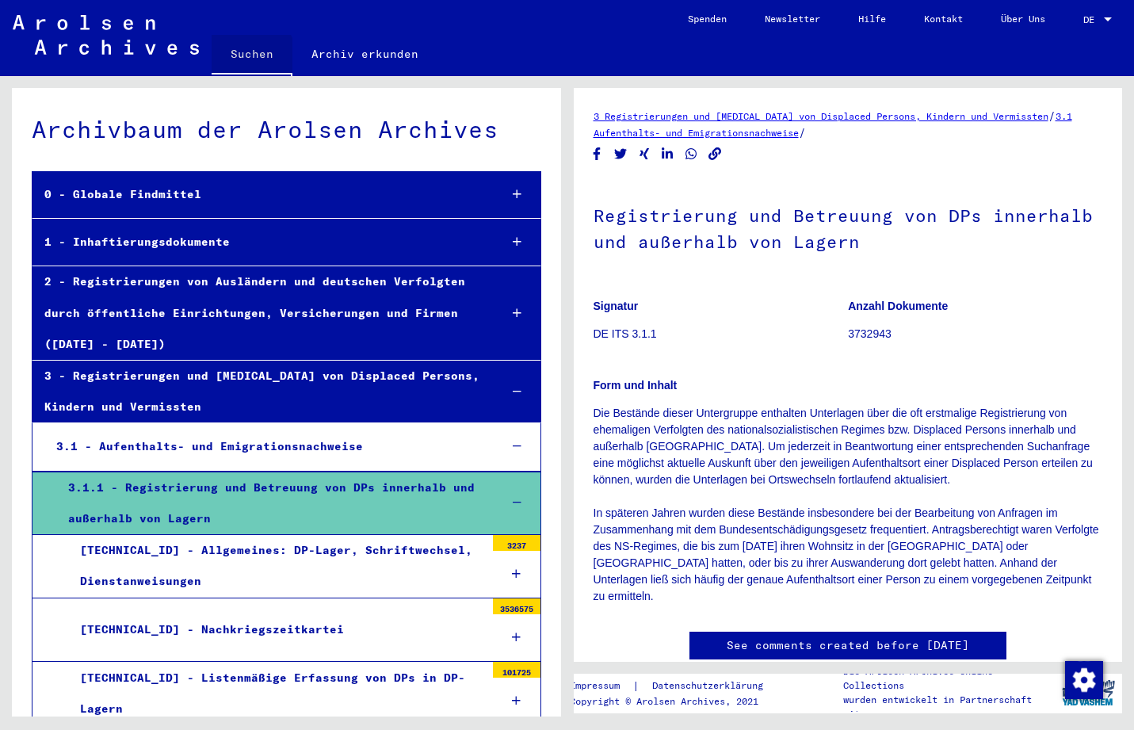
click at [250, 57] on link "Suchen" at bounding box center [252, 55] width 81 height 41
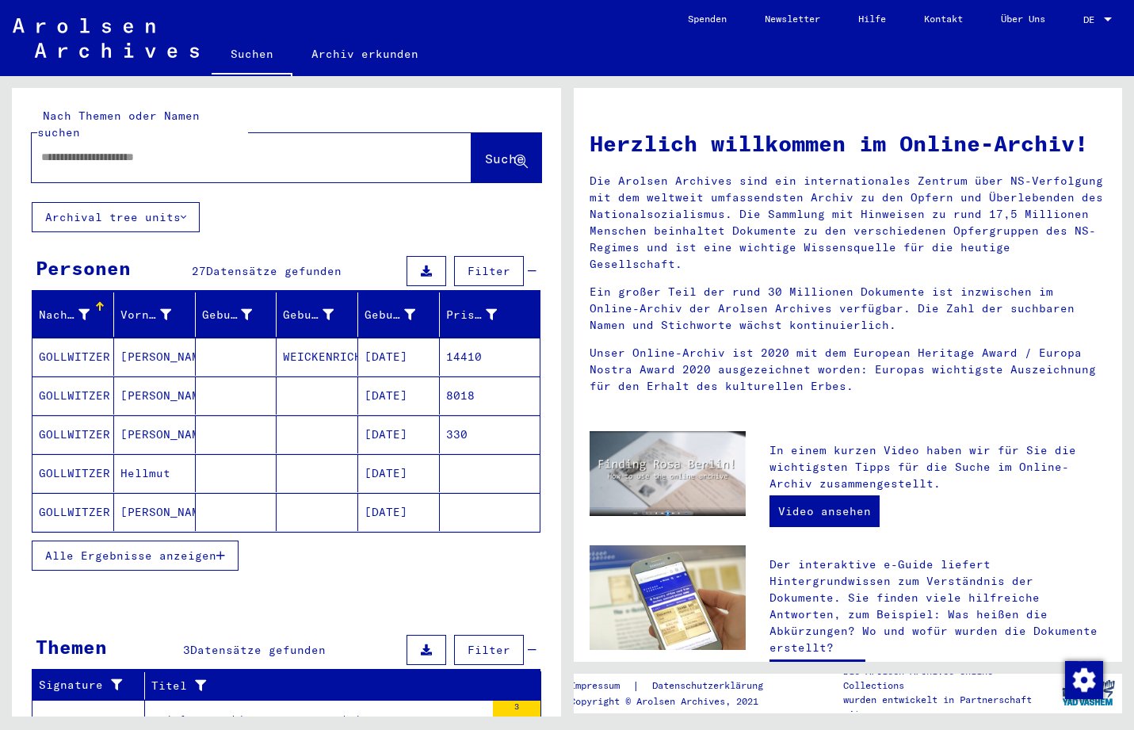
click at [152, 156] on div at bounding box center [228, 157] width 392 height 36
click at [202, 149] on input "text" at bounding box center [232, 157] width 383 height 17
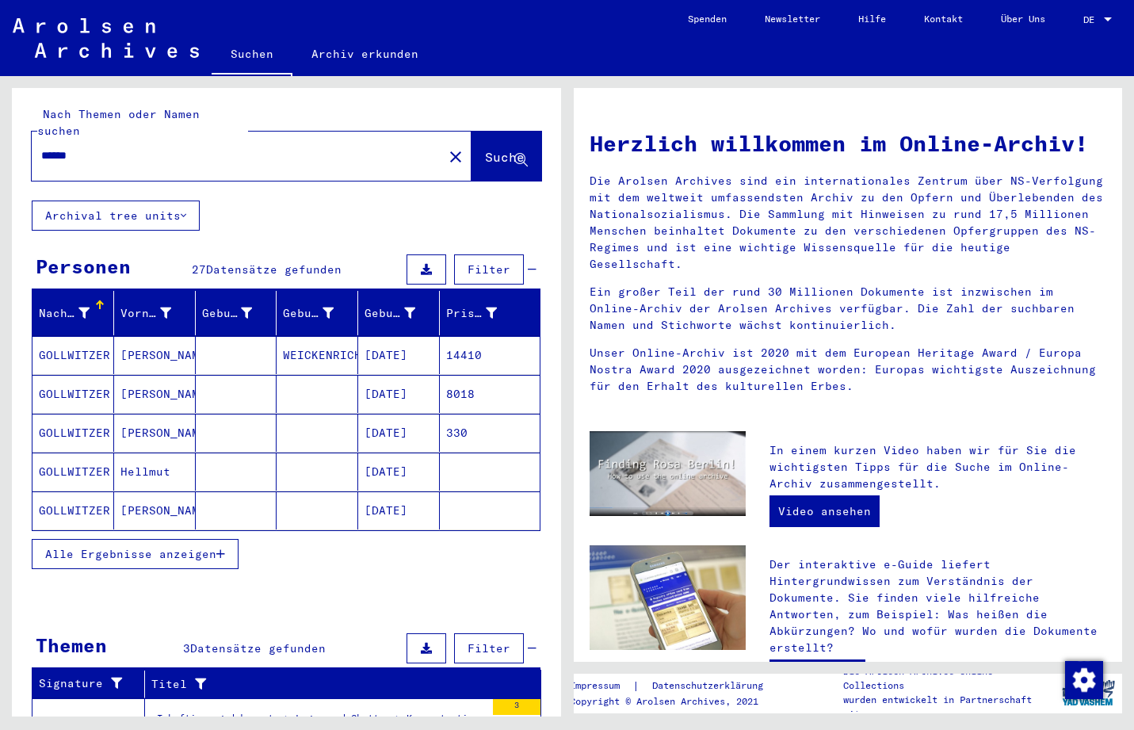
type input "******"
click at [485, 149] on span "Suche" at bounding box center [505, 157] width 40 height 16
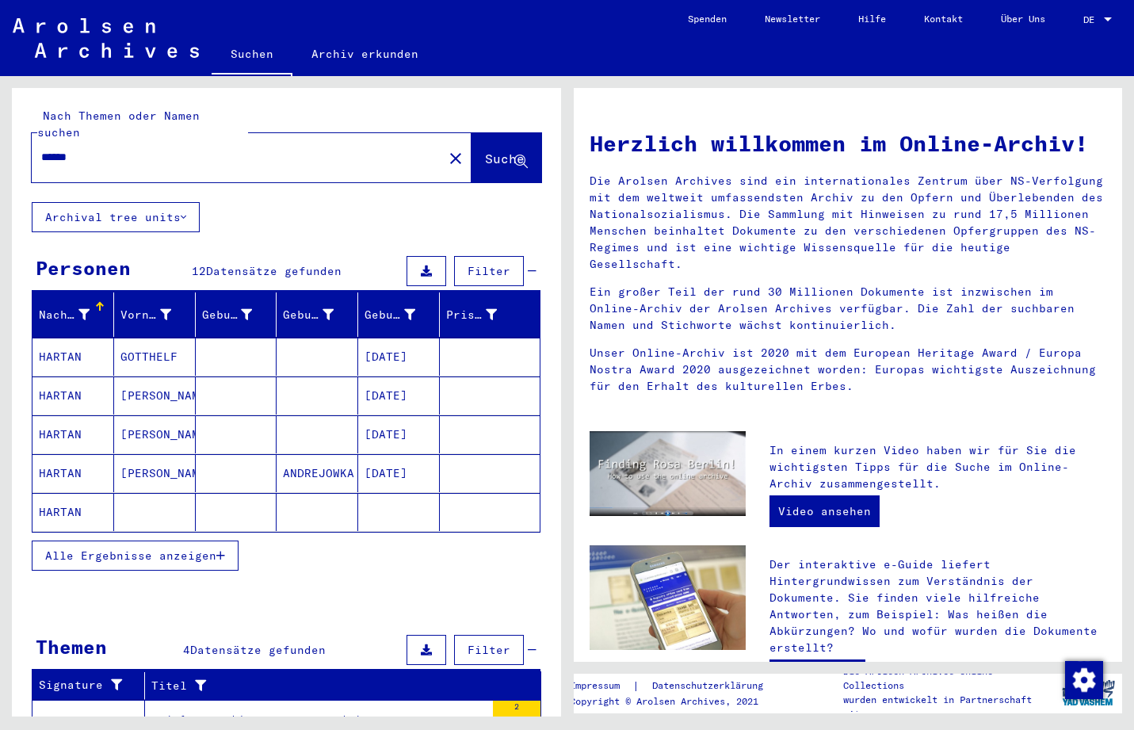
click at [63, 340] on mat-cell "HARTAN" at bounding box center [73, 357] width 82 height 38
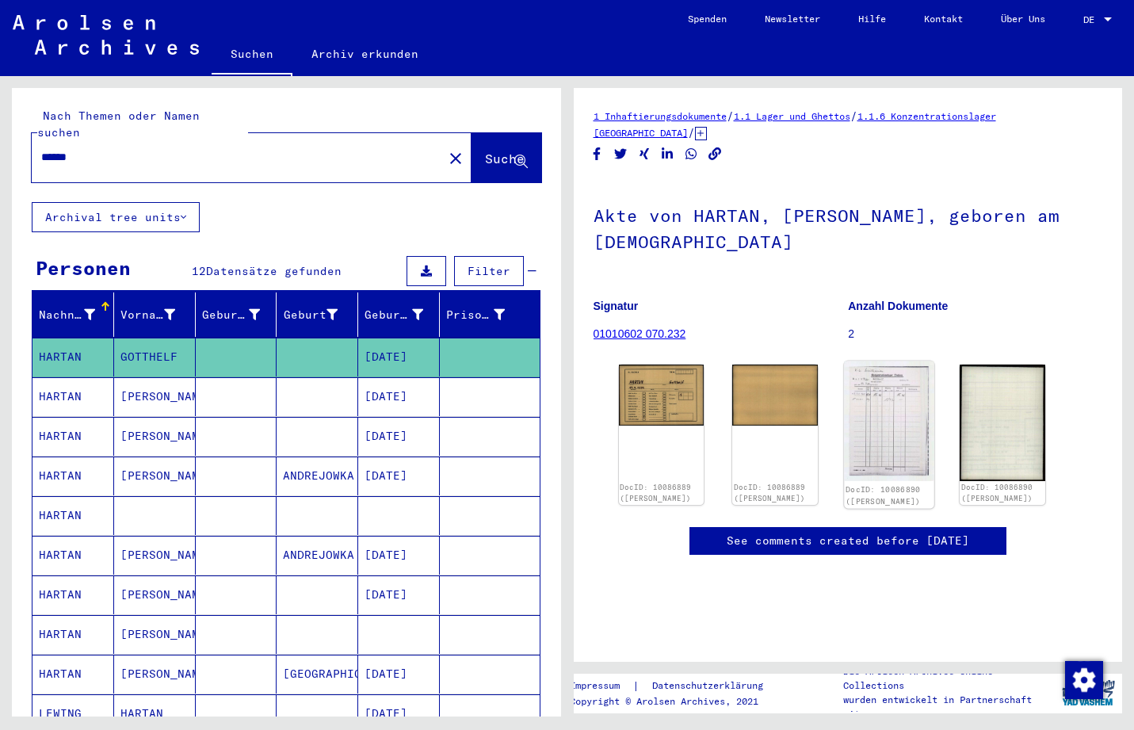
click at [892, 429] on img at bounding box center [889, 421] width 90 height 120
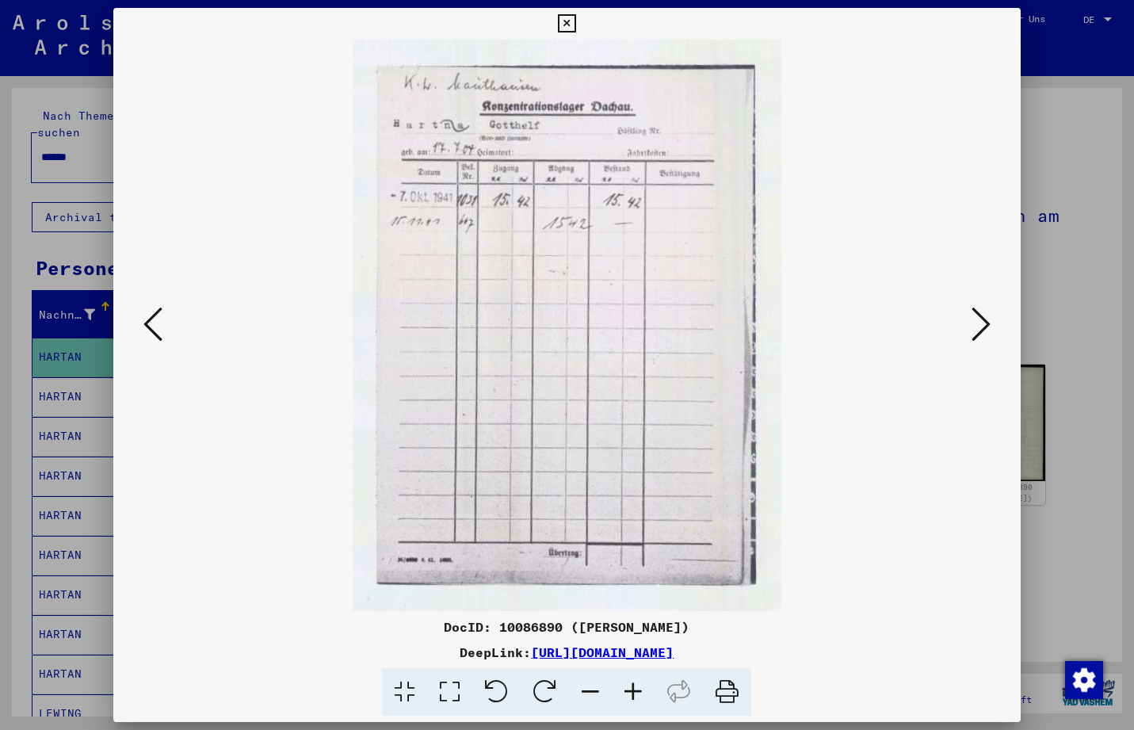
click at [976, 335] on icon at bounding box center [981, 324] width 19 height 38
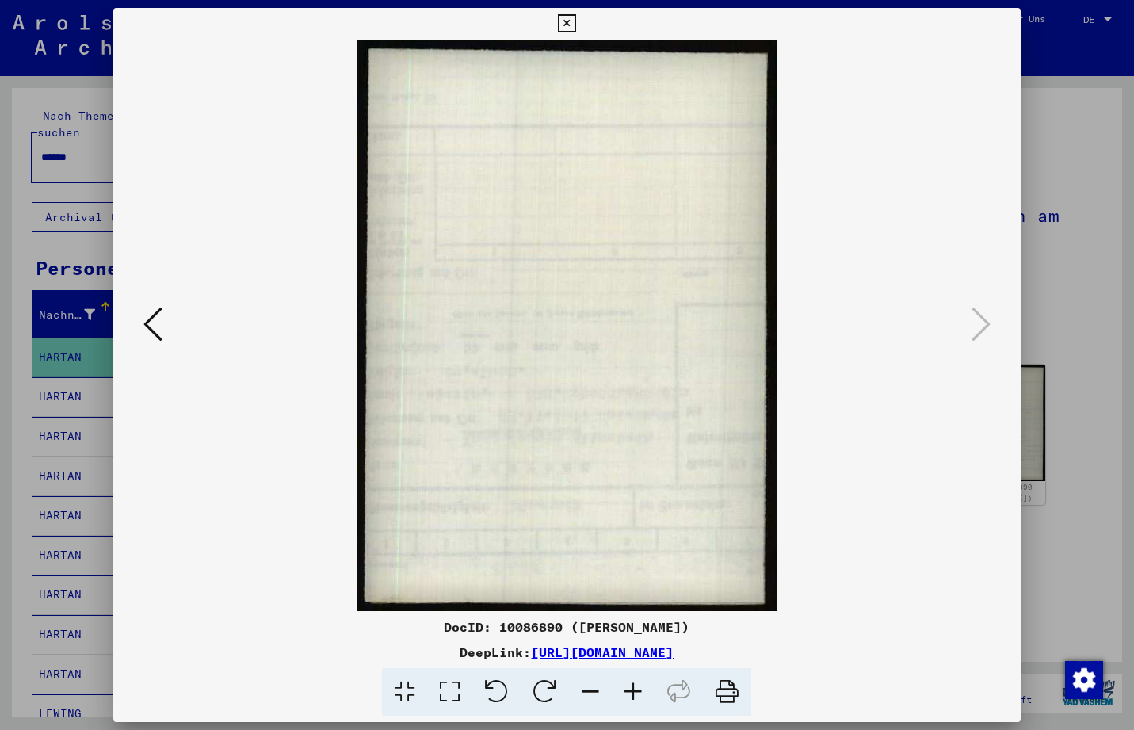
click at [162, 326] on button at bounding box center [153, 325] width 29 height 45
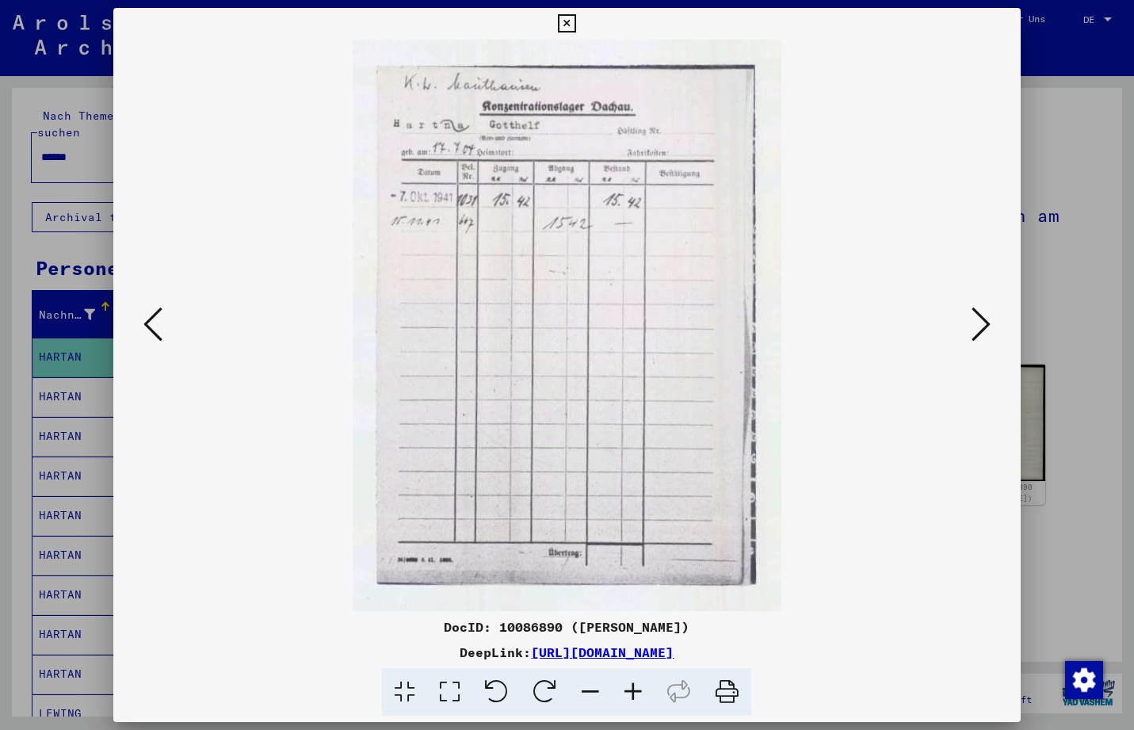
click at [162, 326] on button at bounding box center [153, 325] width 29 height 45
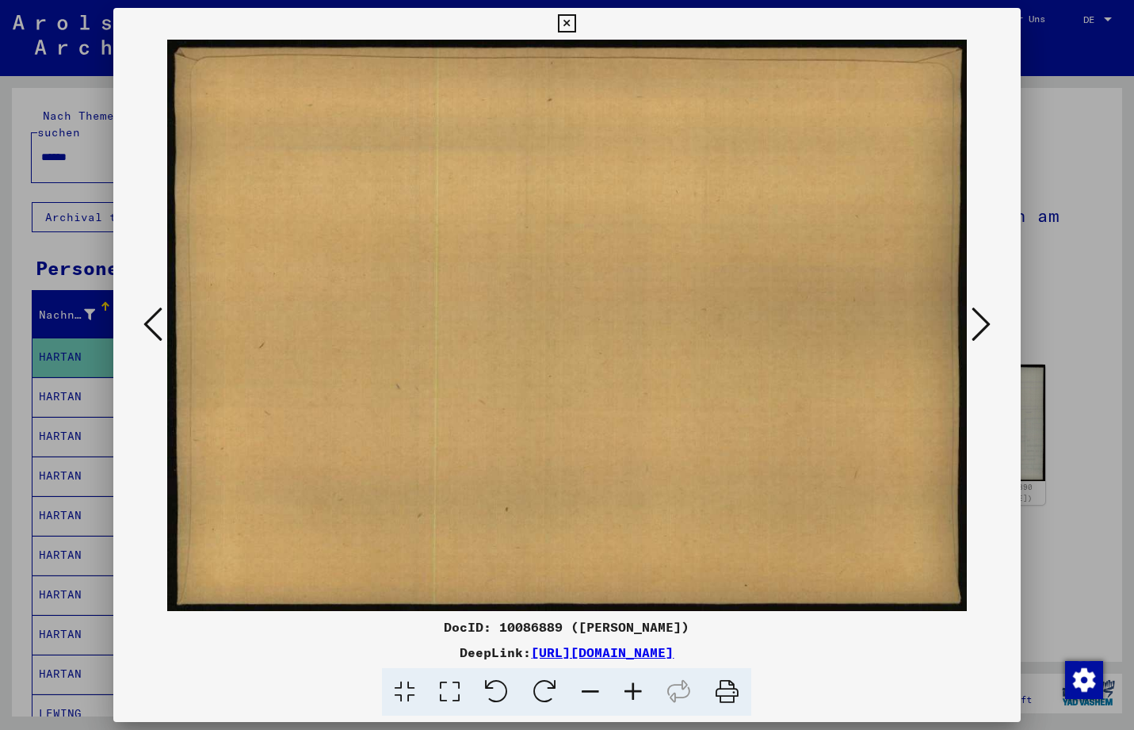
click at [576, 23] on icon at bounding box center [567, 23] width 18 height 19
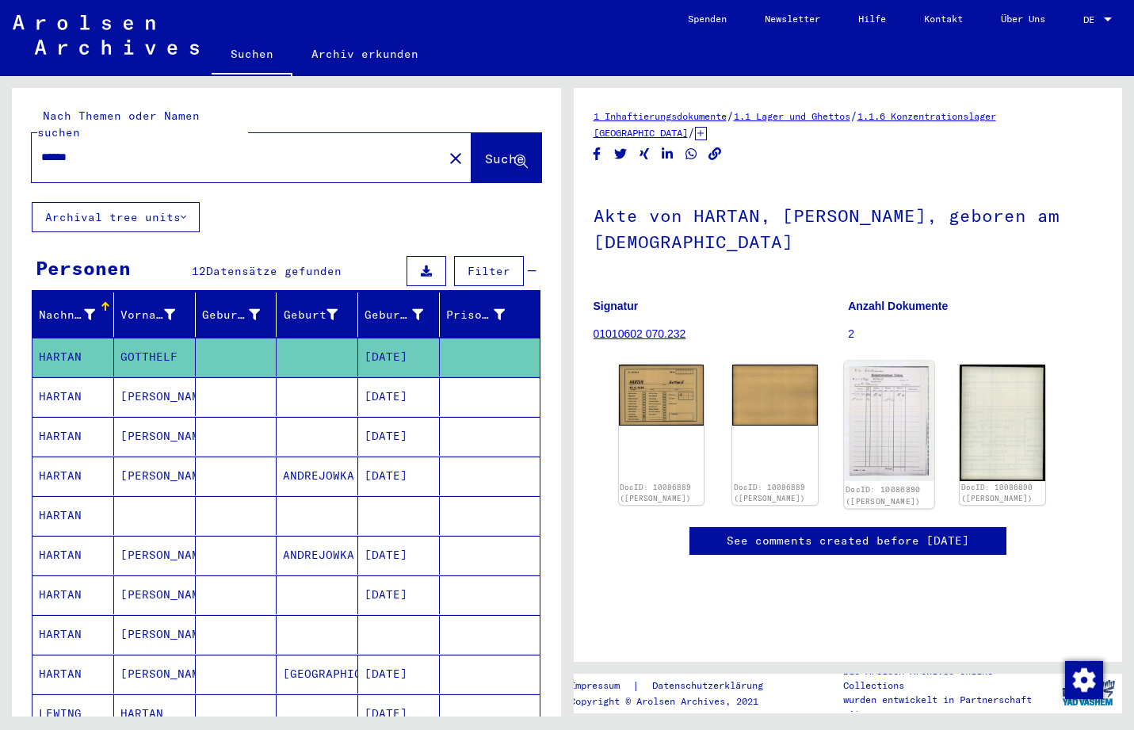
click at [896, 431] on img at bounding box center [889, 421] width 90 height 120
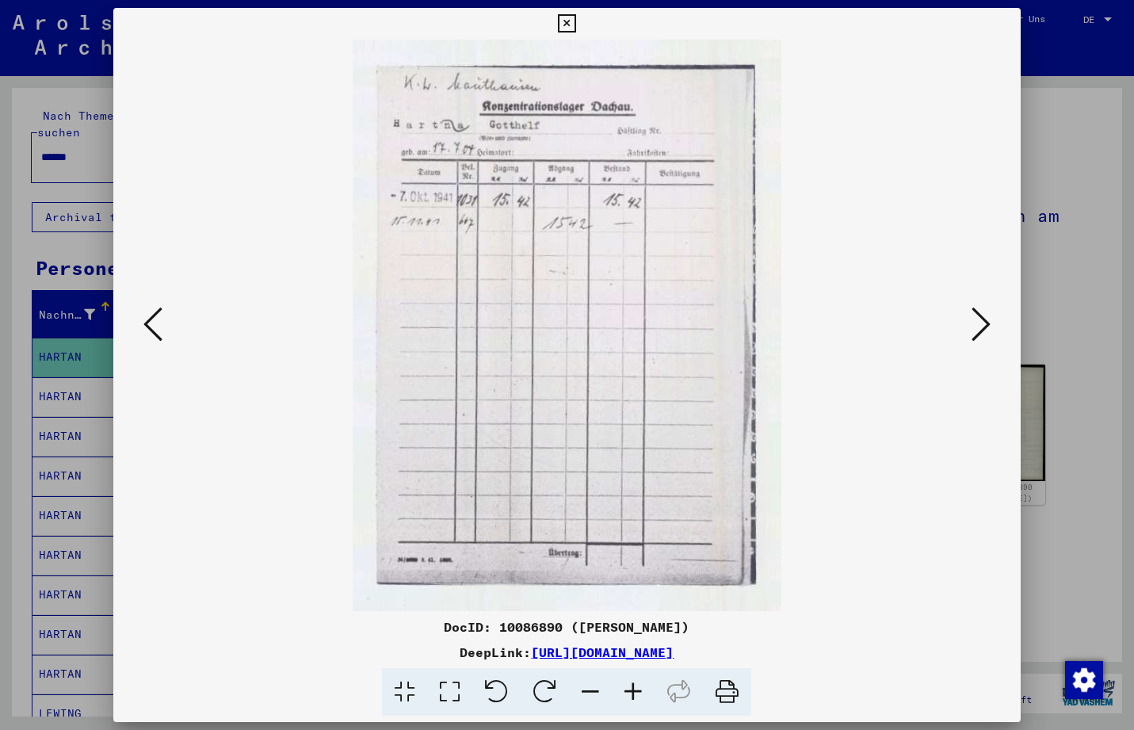
click at [576, 23] on icon at bounding box center [567, 23] width 18 height 19
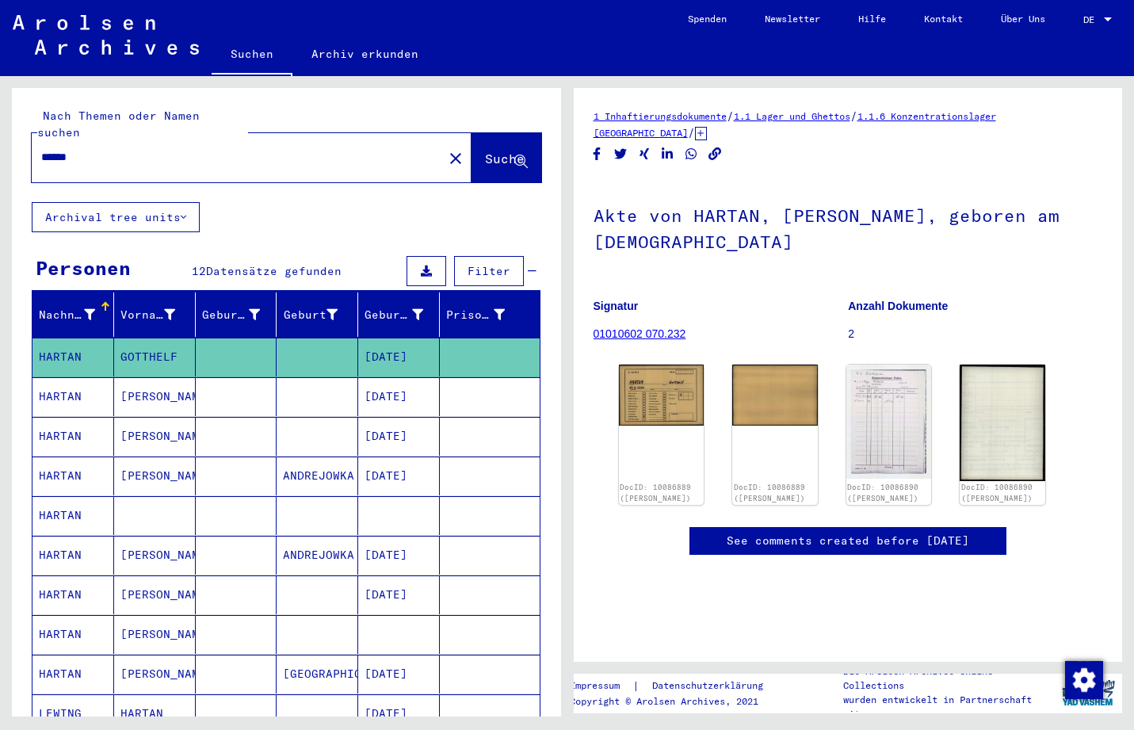
click at [136, 384] on mat-cell "[PERSON_NAME]" at bounding box center [155, 396] width 82 height 39
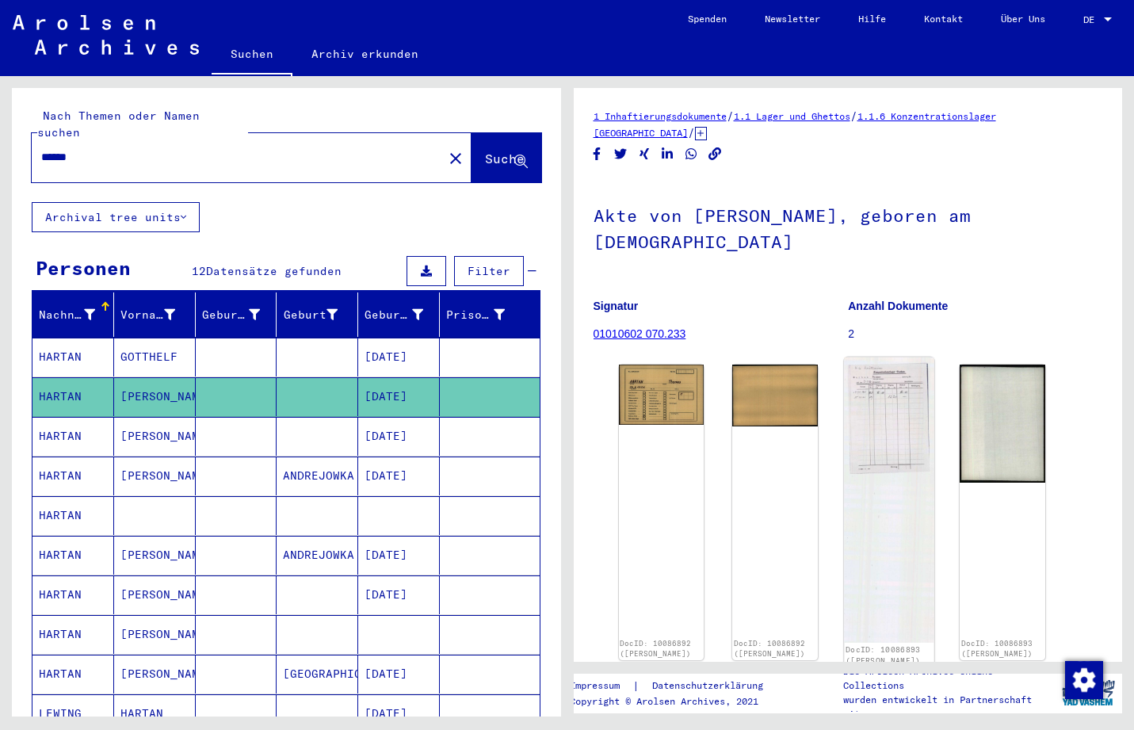
click at [882, 418] on img at bounding box center [889, 499] width 90 height 285
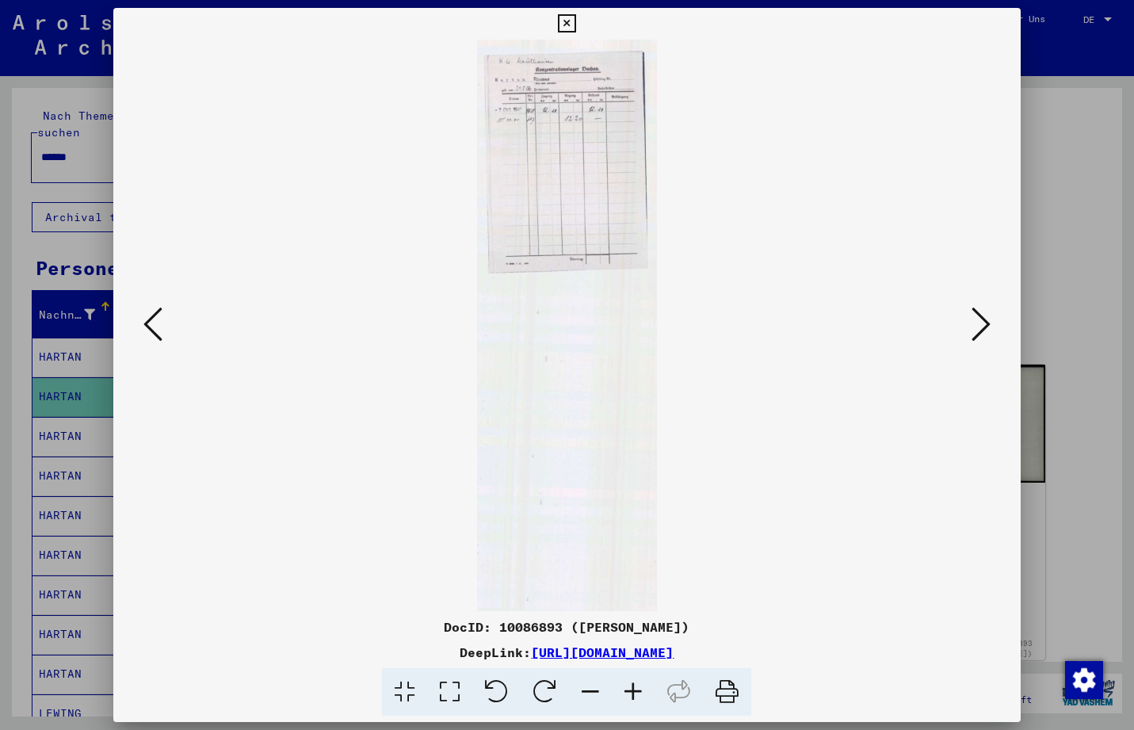
click at [621, 695] on icon at bounding box center [633, 692] width 43 height 48
click at [626, 694] on icon at bounding box center [633, 692] width 43 height 48
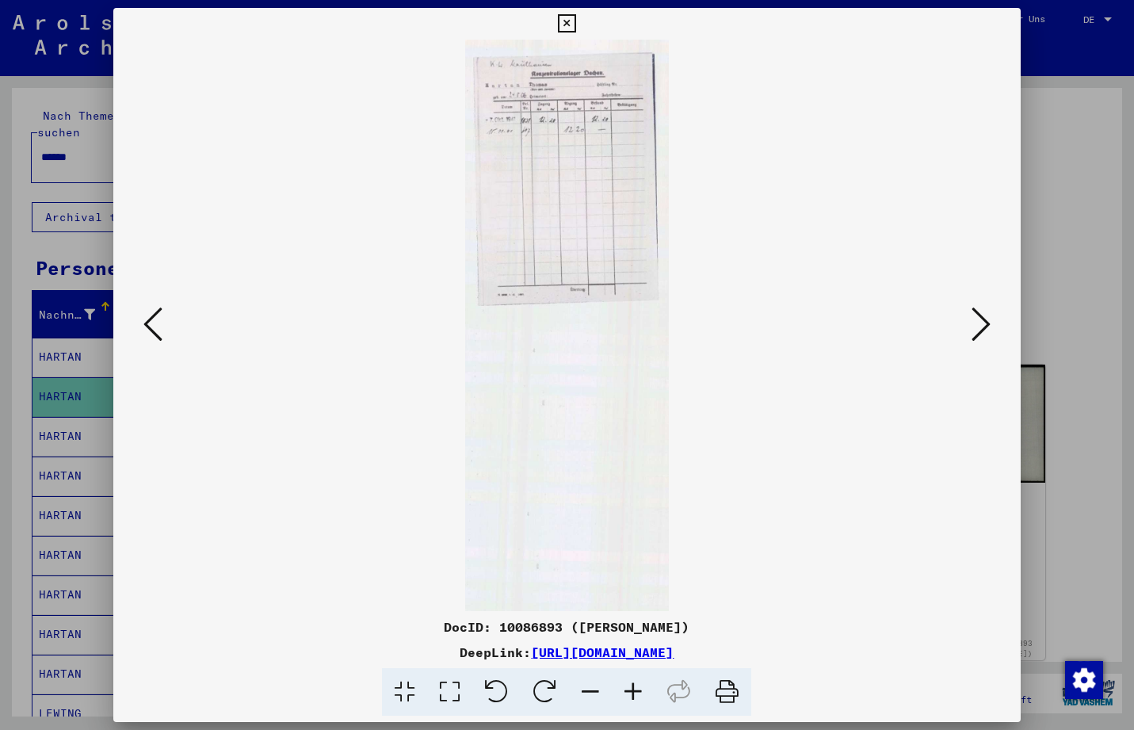
click at [626, 694] on icon at bounding box center [633, 692] width 43 height 48
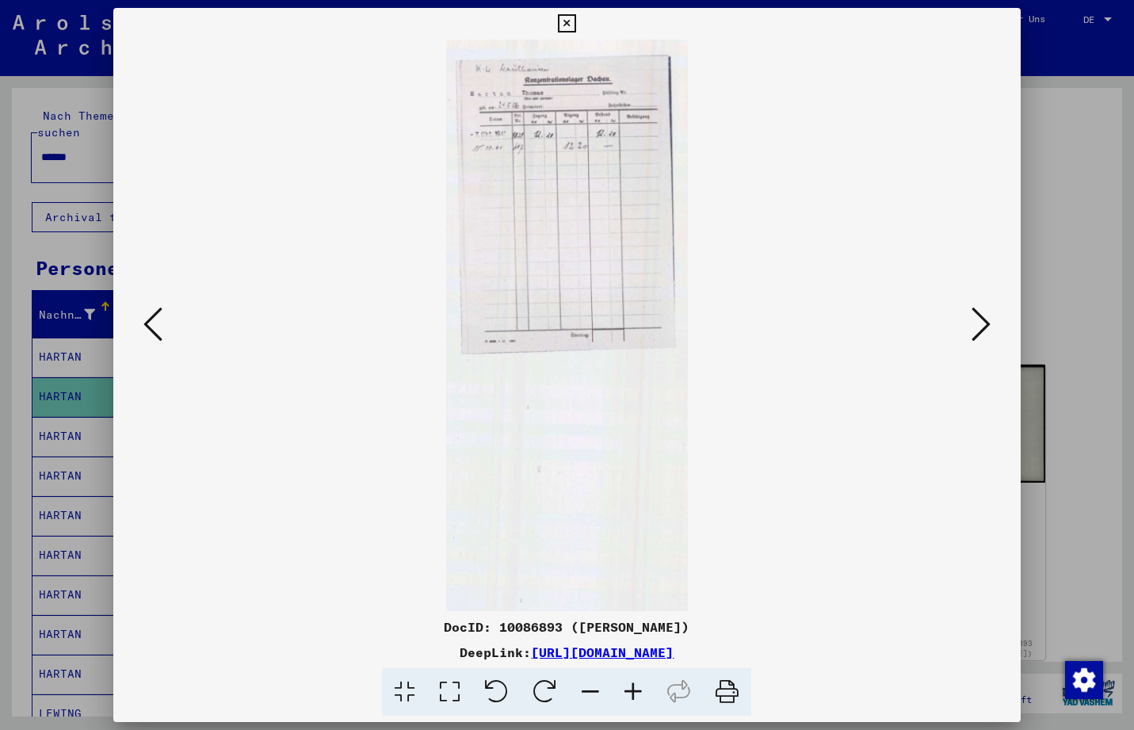
click at [626, 694] on icon at bounding box center [633, 692] width 43 height 48
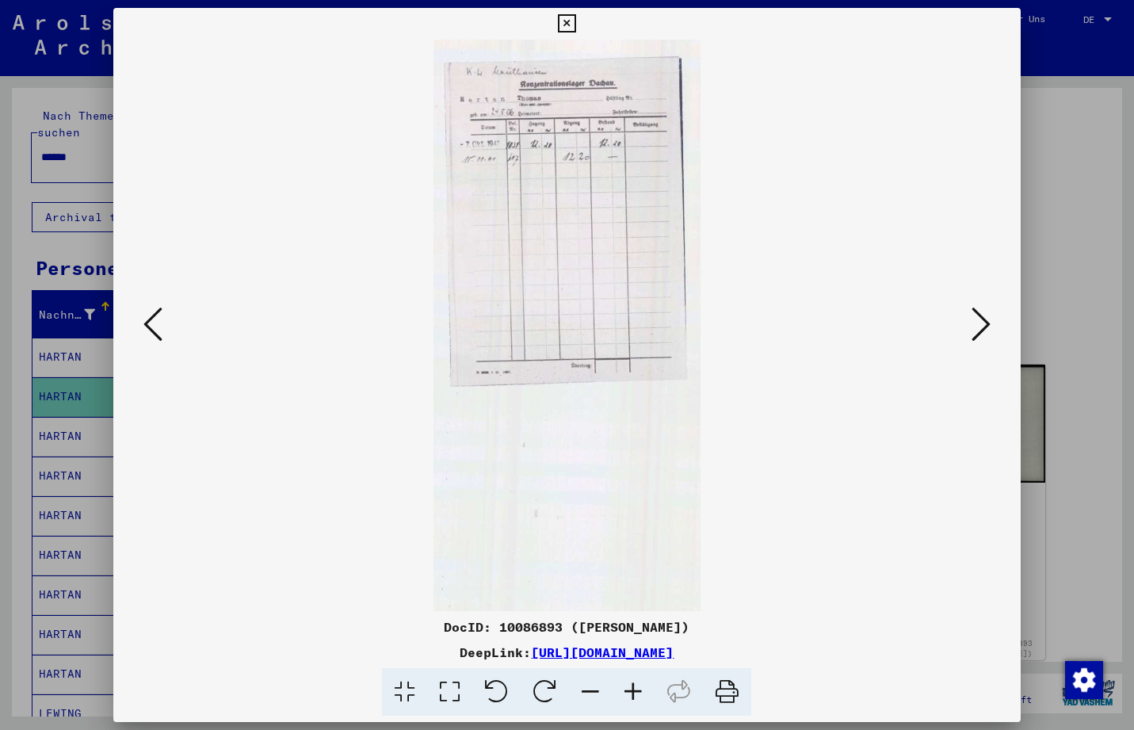
click at [626, 694] on icon at bounding box center [633, 692] width 43 height 48
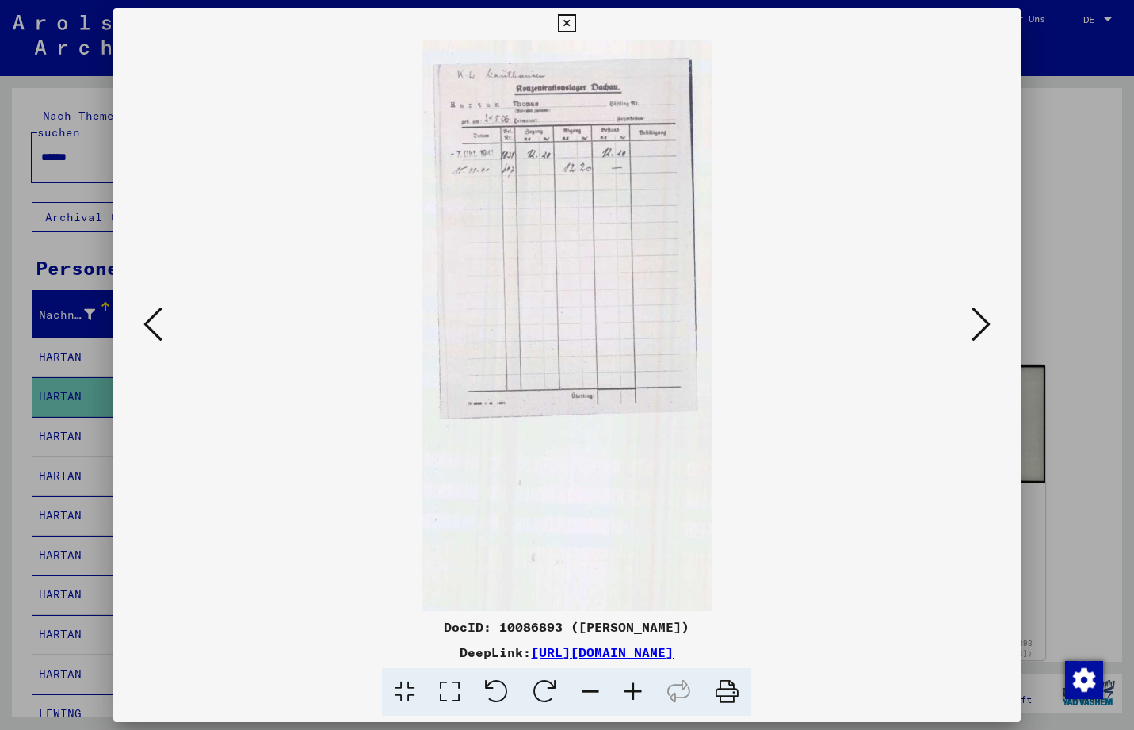
click at [625, 694] on icon at bounding box center [633, 692] width 43 height 48
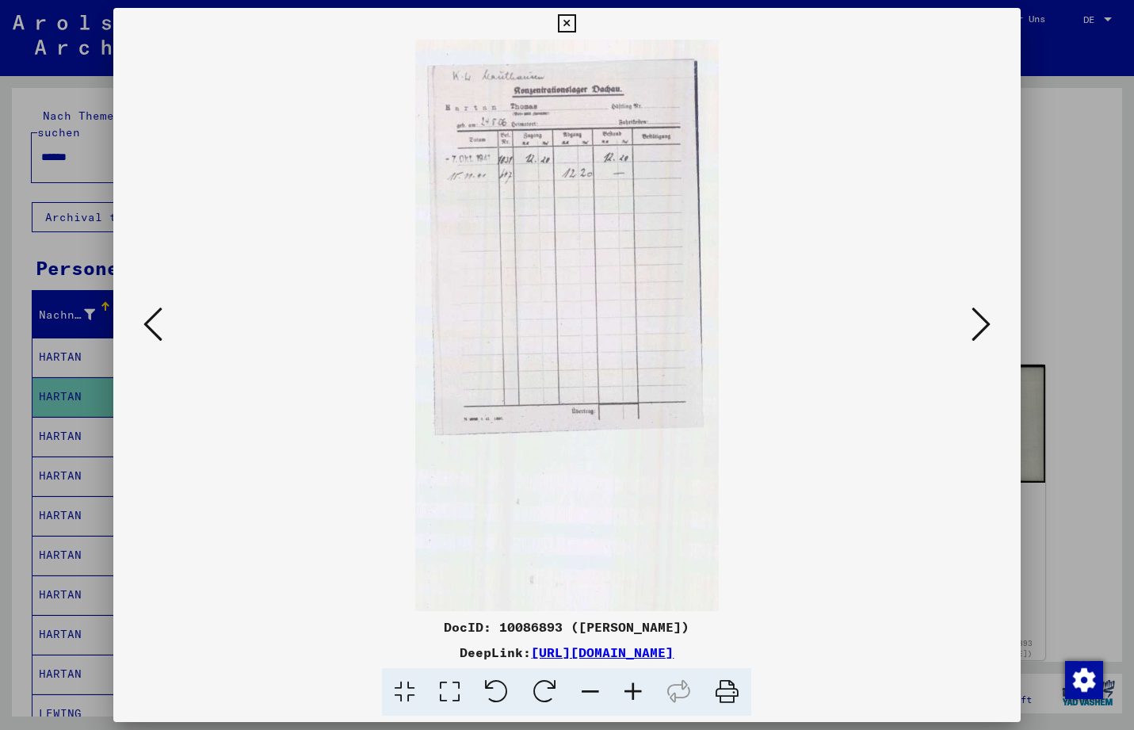
click at [625, 694] on icon at bounding box center [633, 692] width 43 height 48
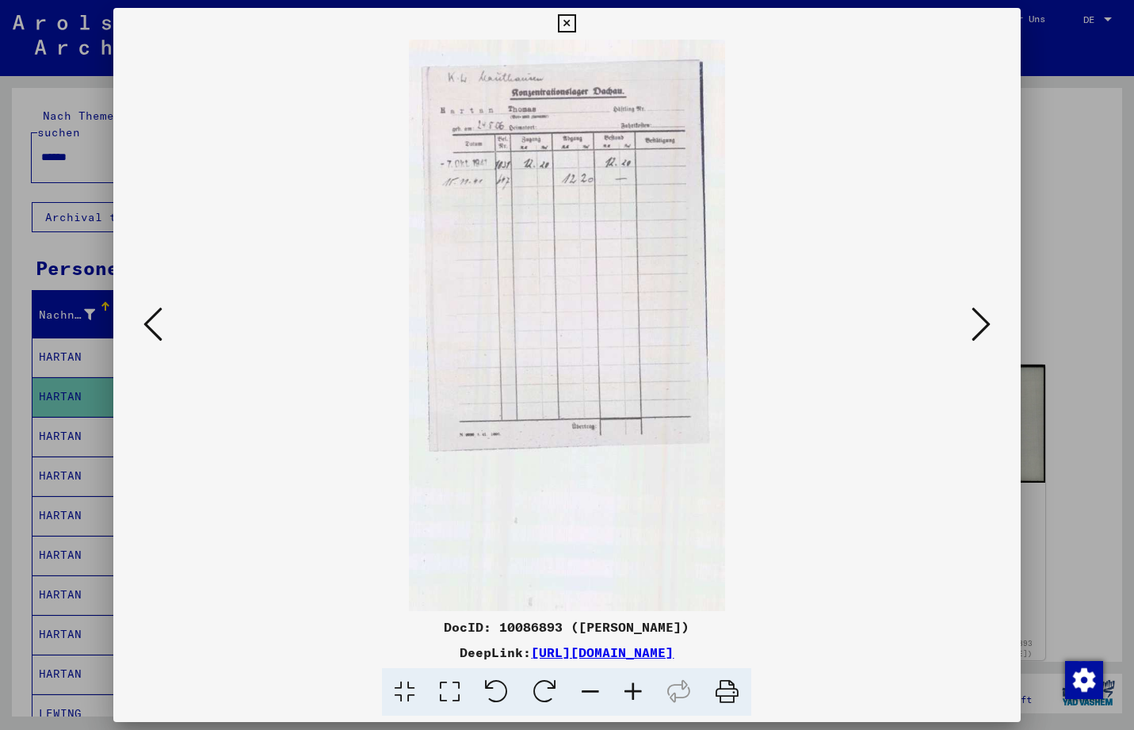
click at [625, 694] on icon at bounding box center [633, 692] width 43 height 48
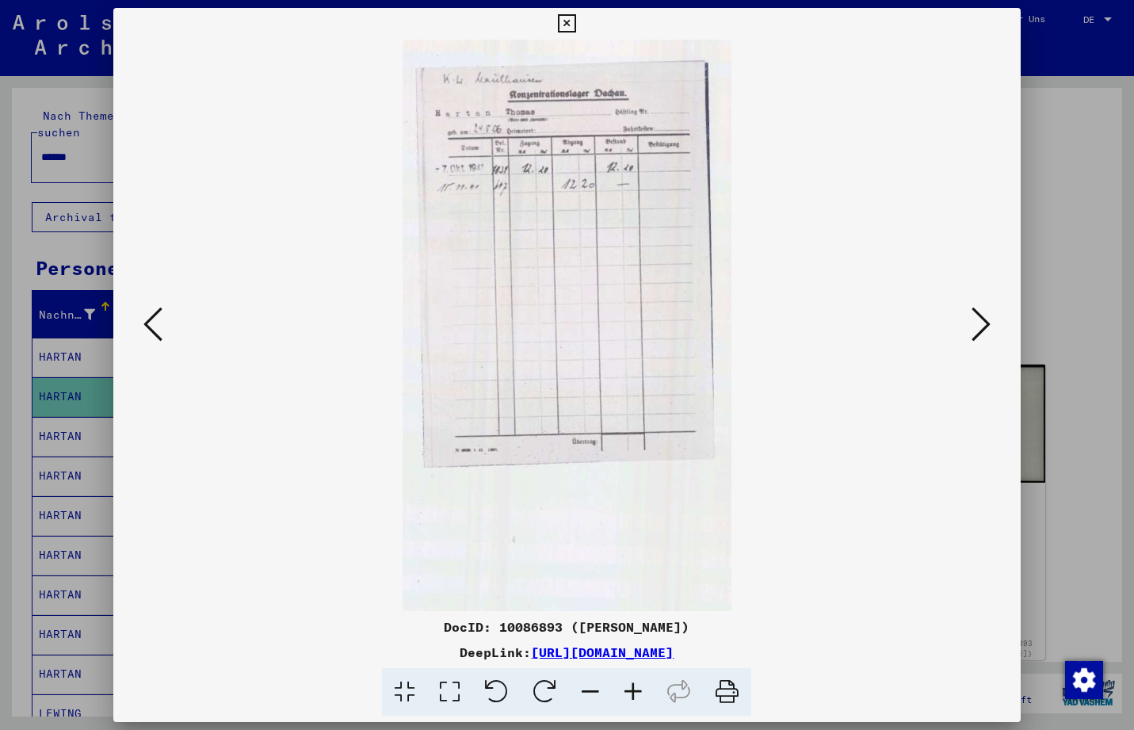
click at [625, 694] on icon at bounding box center [633, 692] width 43 height 48
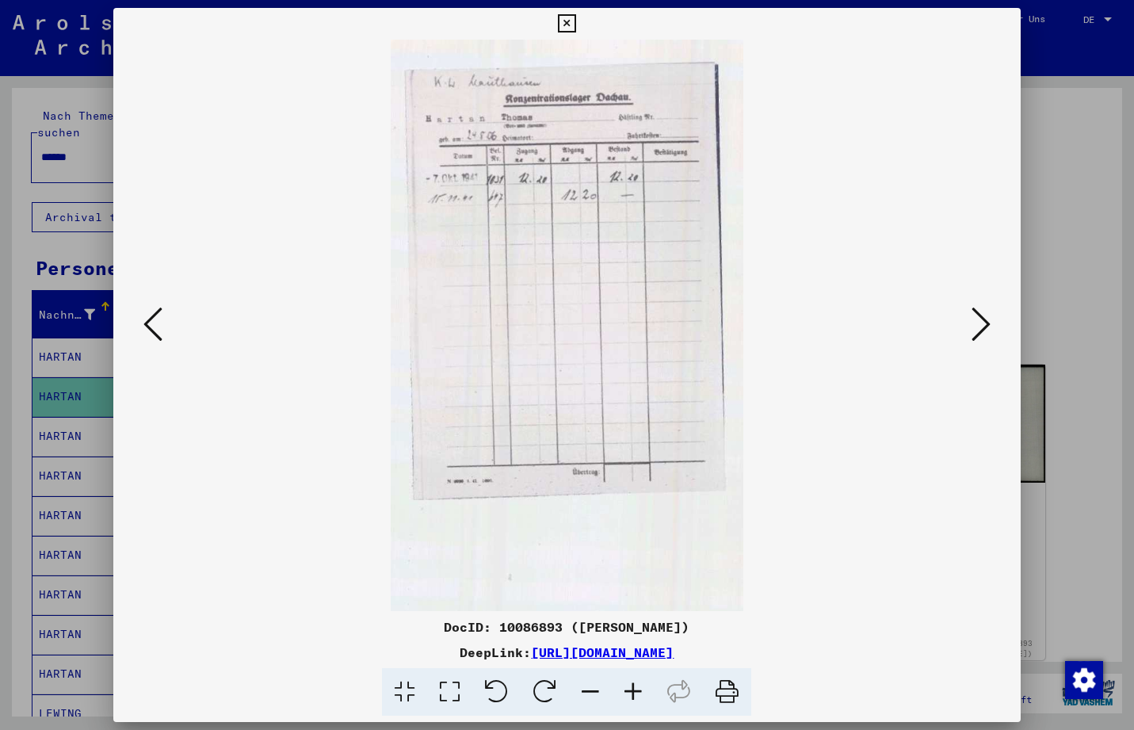
click at [625, 694] on icon at bounding box center [633, 692] width 43 height 48
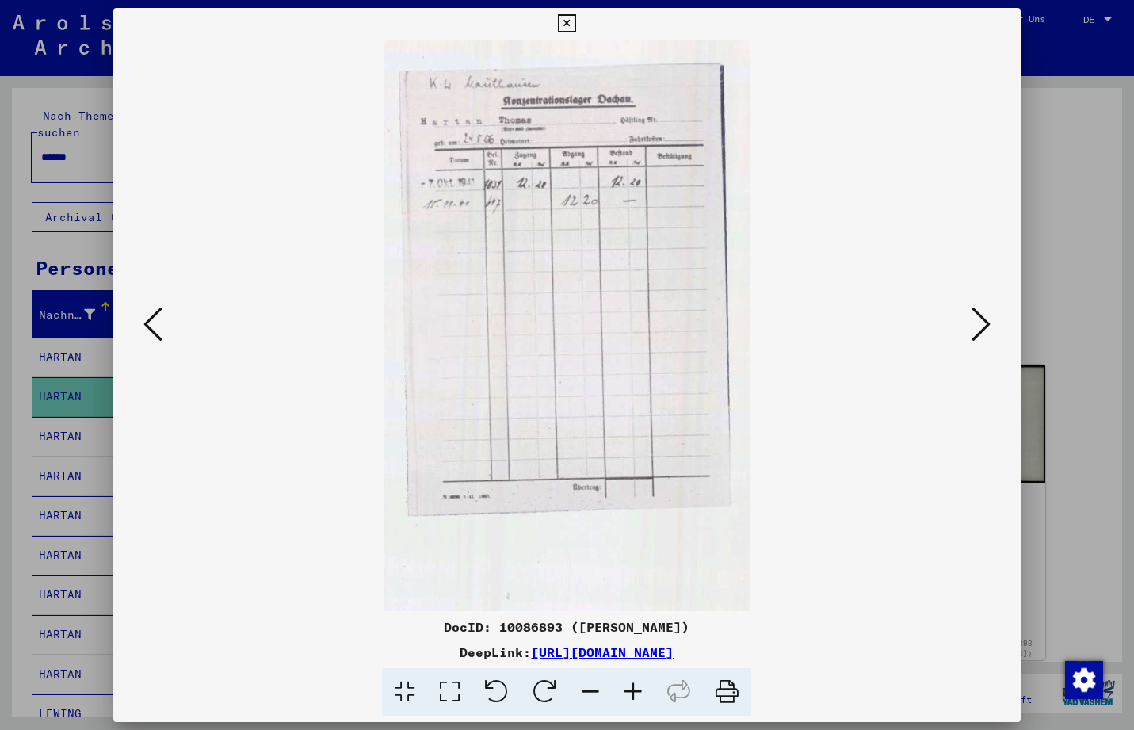
click at [625, 694] on icon at bounding box center [633, 692] width 43 height 48
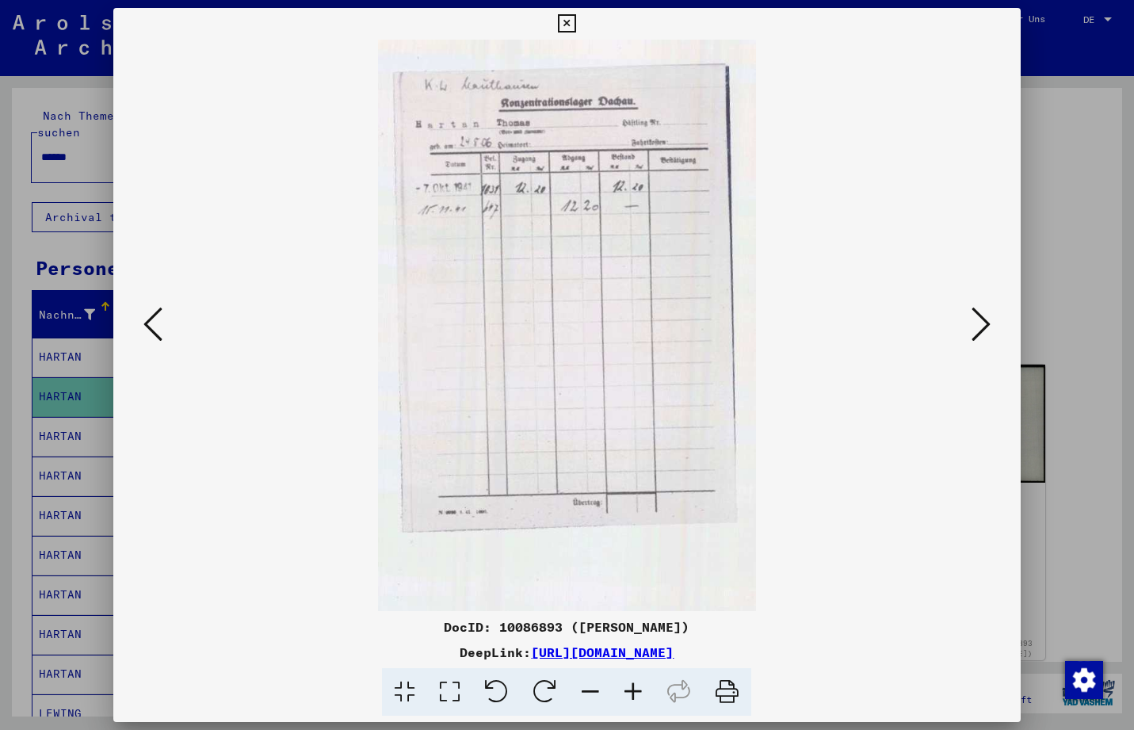
click at [625, 694] on icon at bounding box center [633, 692] width 43 height 48
click at [635, 692] on icon at bounding box center [633, 692] width 43 height 48
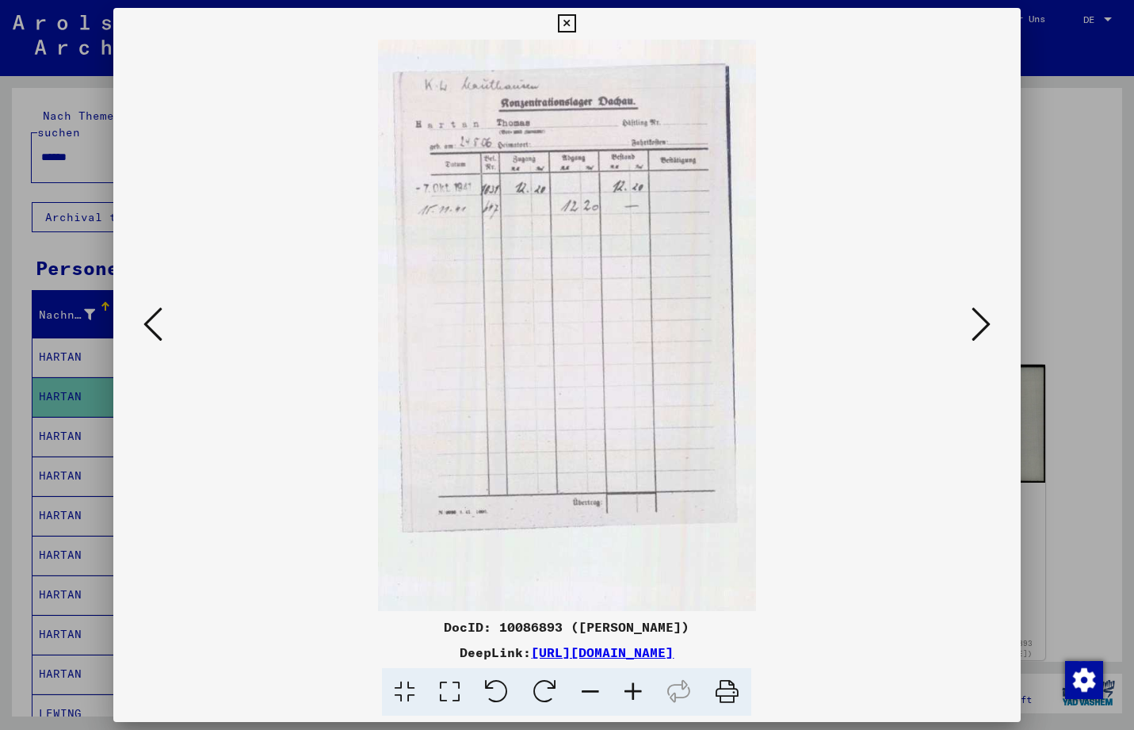
drag, startPoint x: 635, startPoint y: 692, endPoint x: 655, endPoint y: 661, distance: 36.7
click at [635, 691] on icon at bounding box center [633, 692] width 43 height 48
click at [576, 21] on icon at bounding box center [567, 23] width 18 height 19
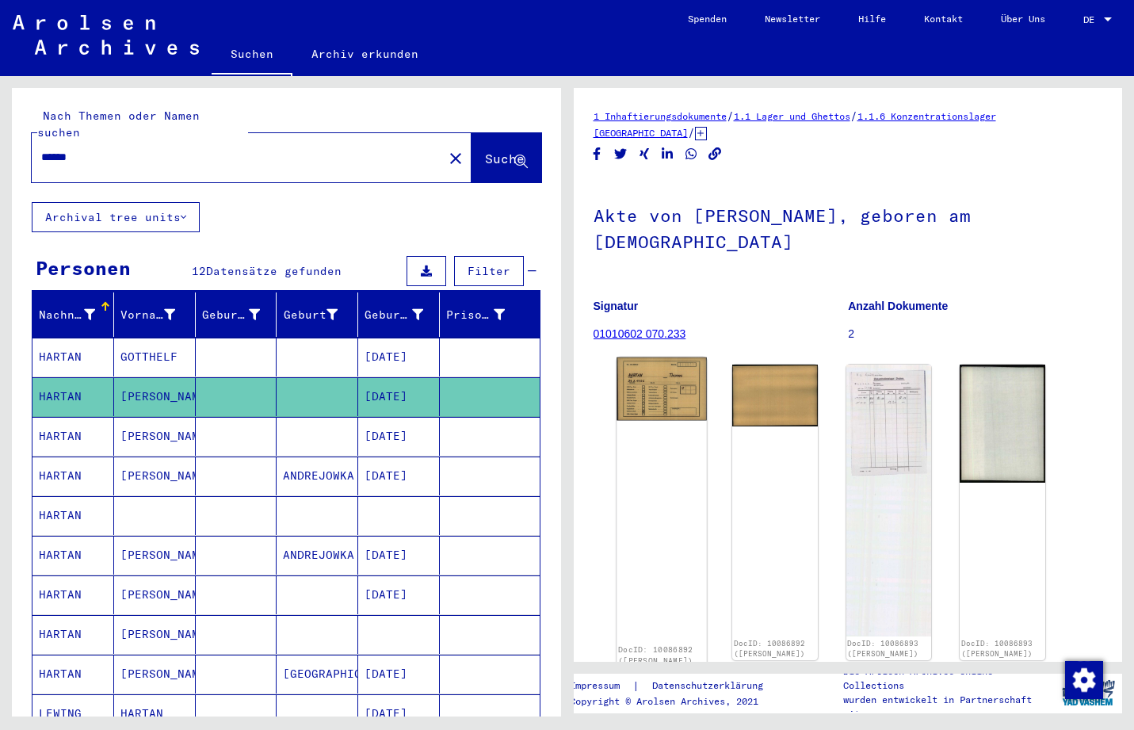
click at [651, 384] on img at bounding box center [662, 388] width 90 height 63
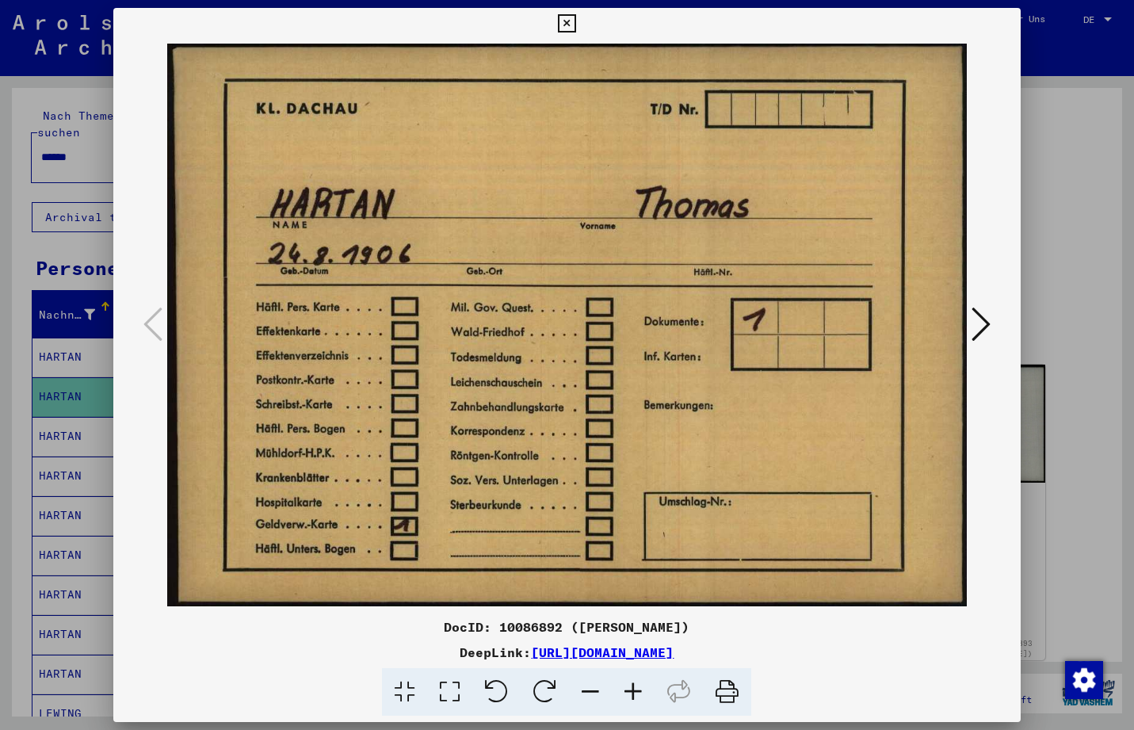
click at [576, 22] on icon at bounding box center [567, 23] width 18 height 19
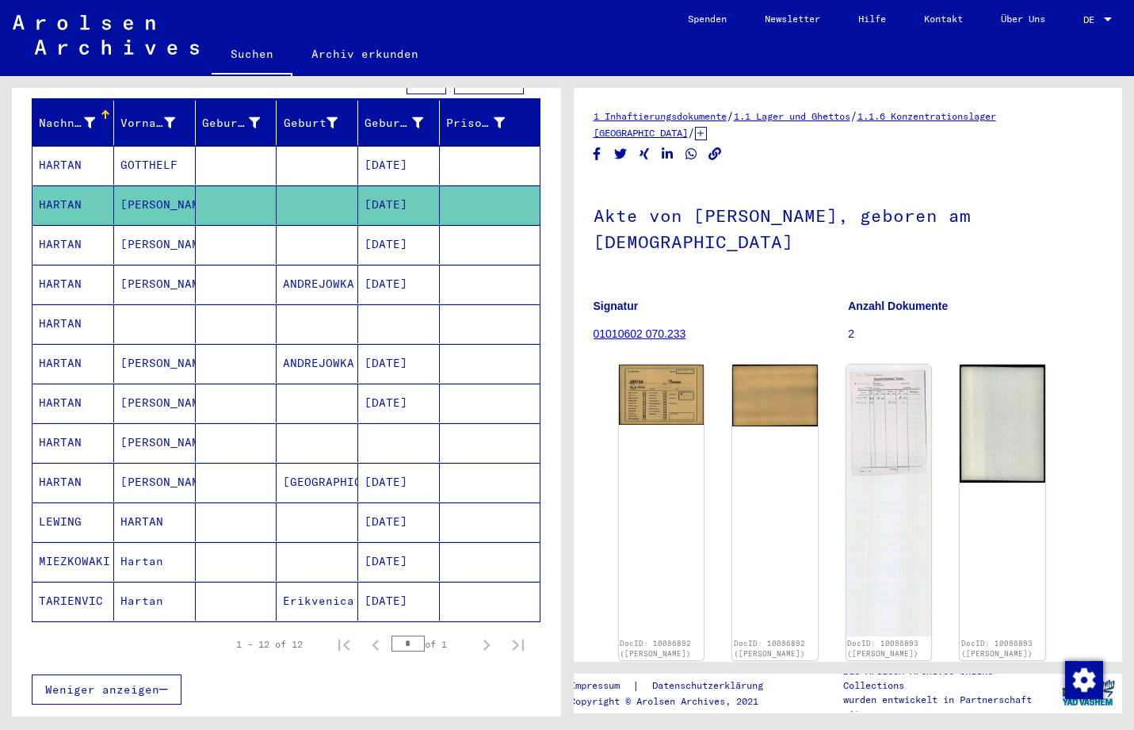
scroll to position [243, 0]
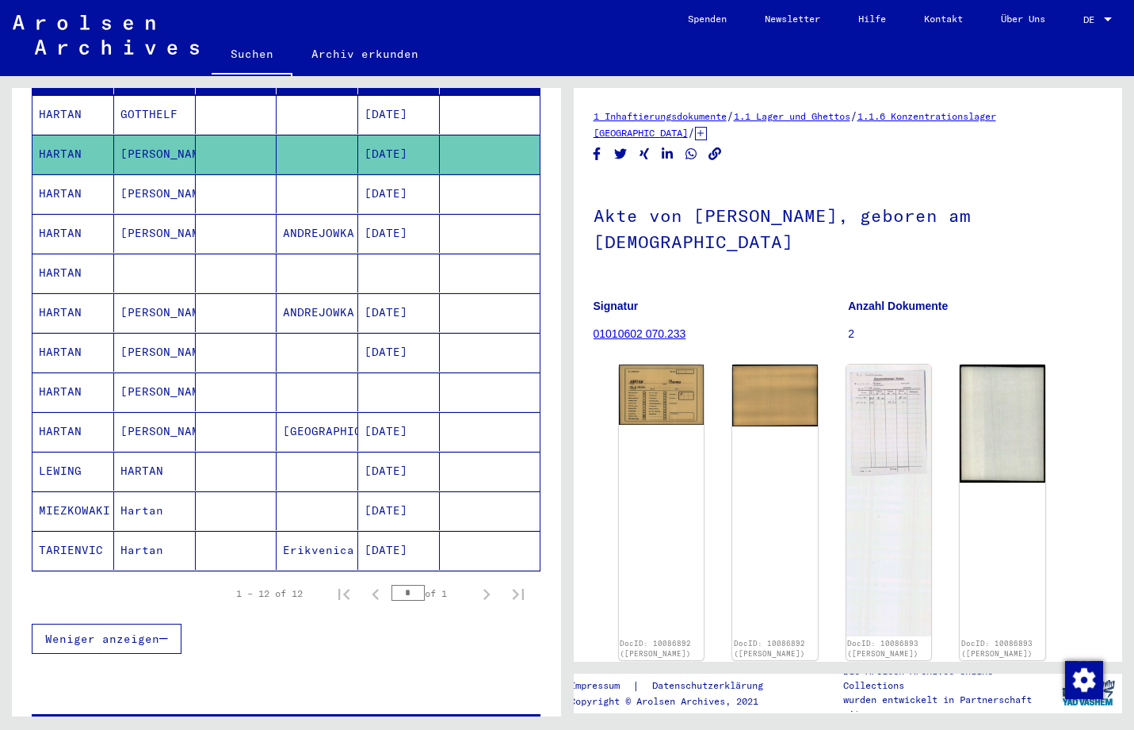
click at [81, 375] on mat-cell "HARTAN" at bounding box center [73, 391] width 82 height 39
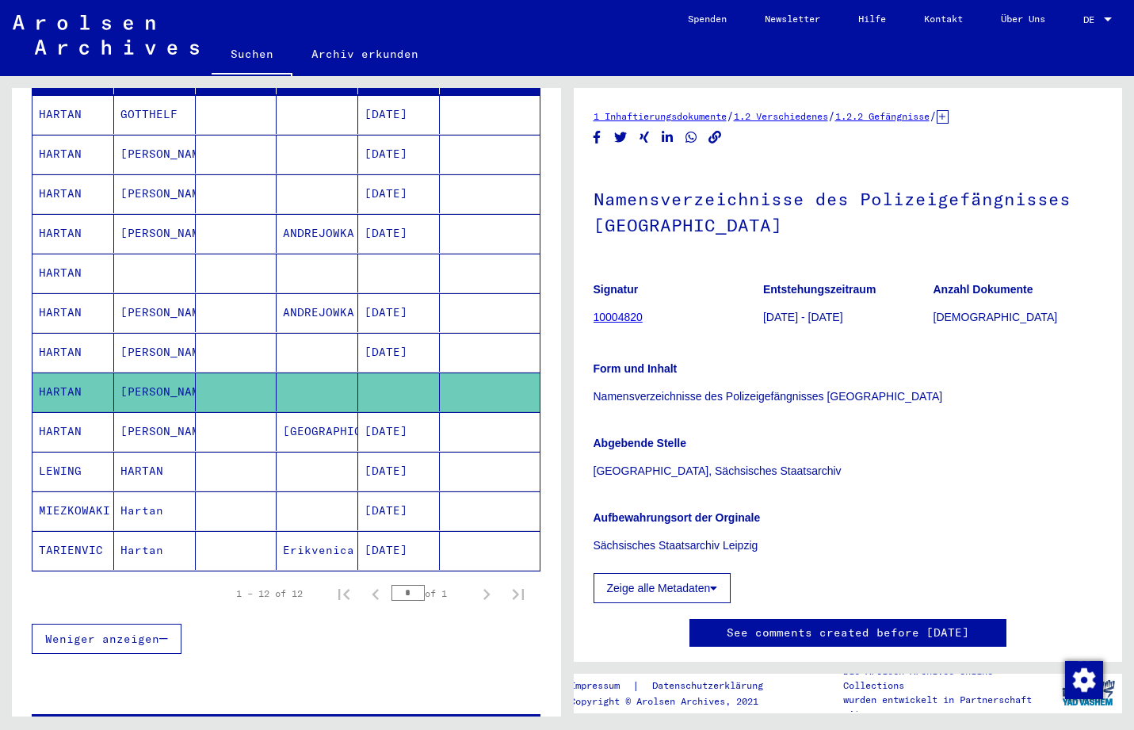
click at [94, 336] on mat-cell "HARTAN" at bounding box center [73, 352] width 82 height 39
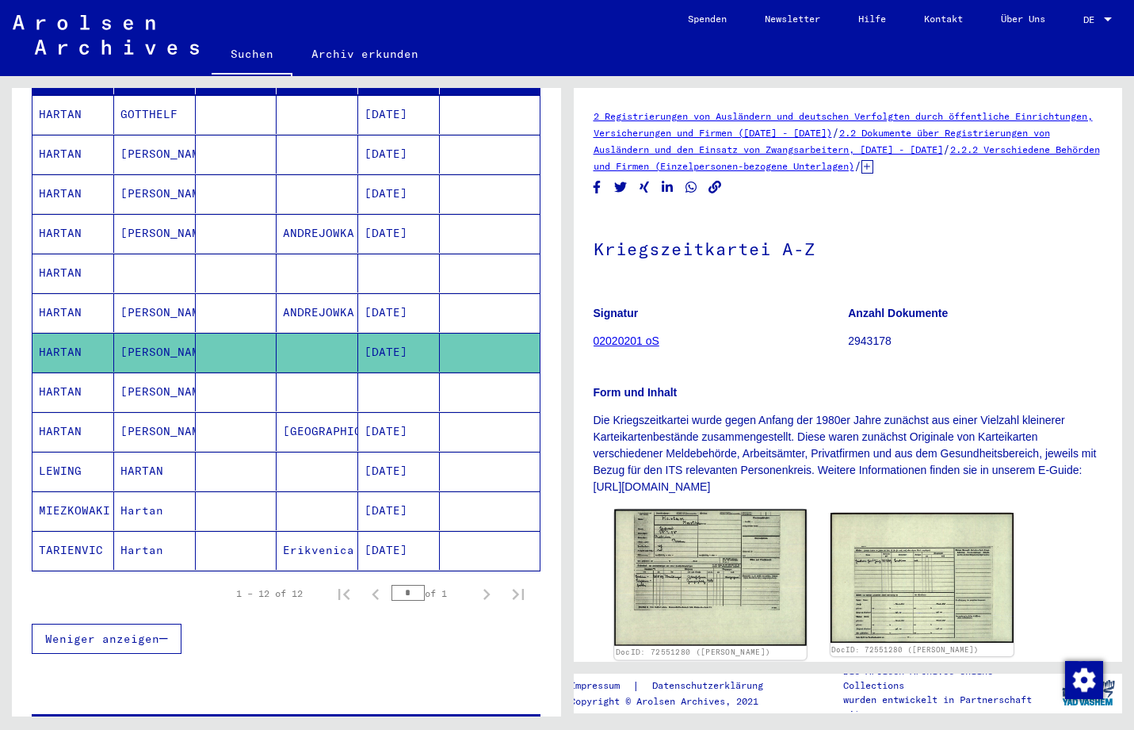
click at [707, 597] on img at bounding box center [710, 578] width 193 height 136
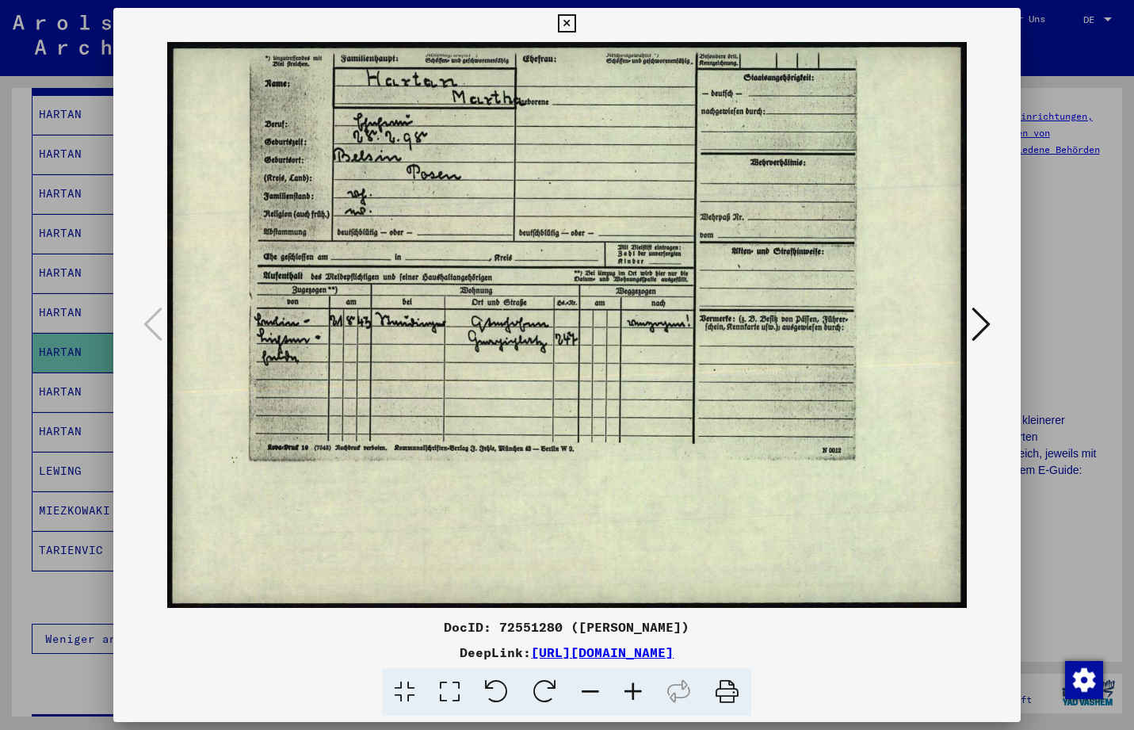
click at [576, 21] on icon at bounding box center [567, 23] width 18 height 19
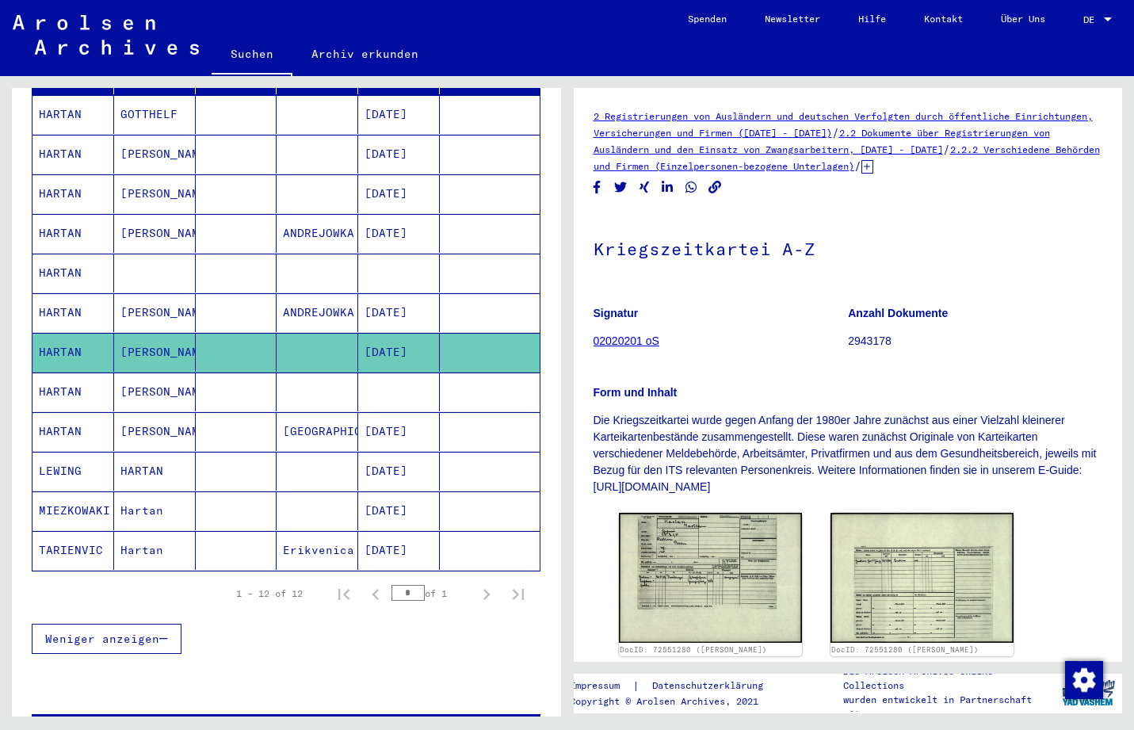
click at [63, 182] on mat-cell "HARTAN" at bounding box center [73, 193] width 82 height 39
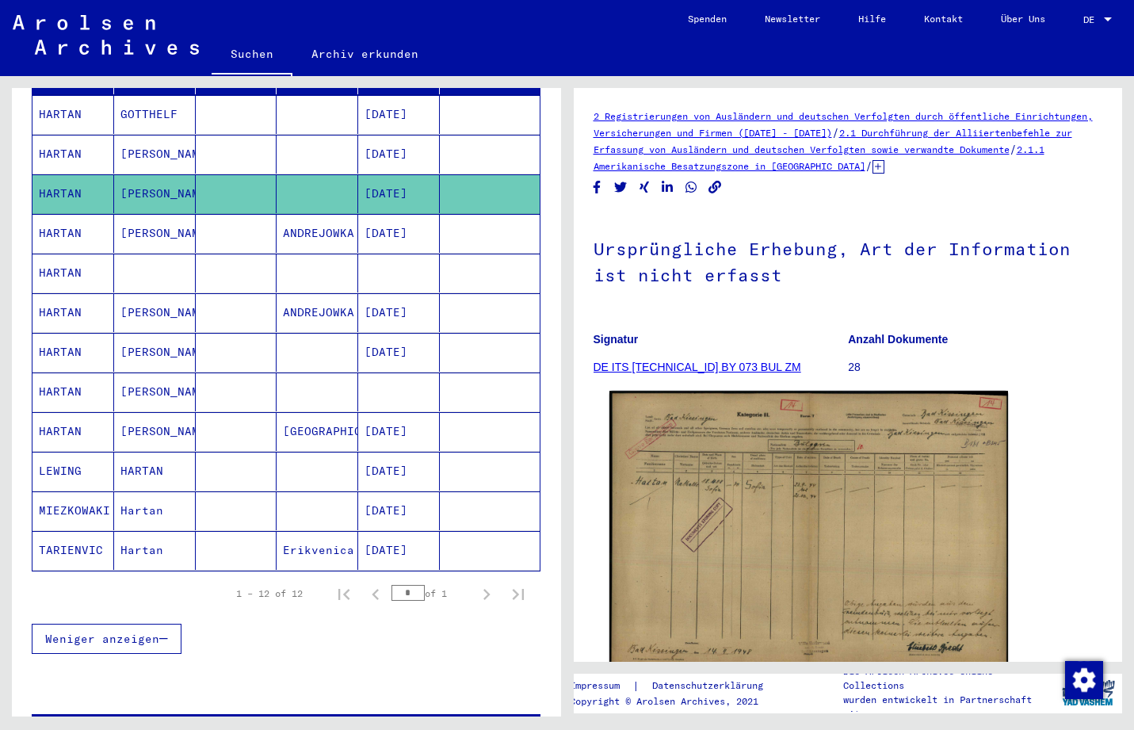
click at [798, 583] on img at bounding box center [808, 531] width 398 height 281
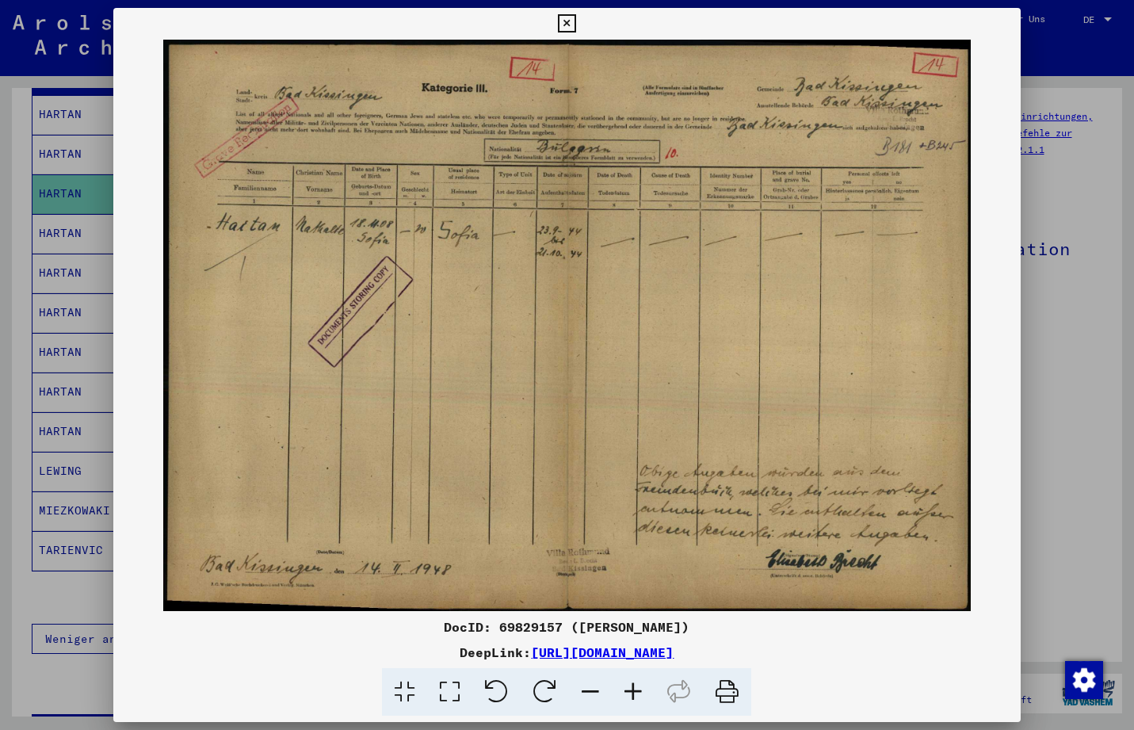
click at [576, 25] on icon at bounding box center [567, 23] width 18 height 19
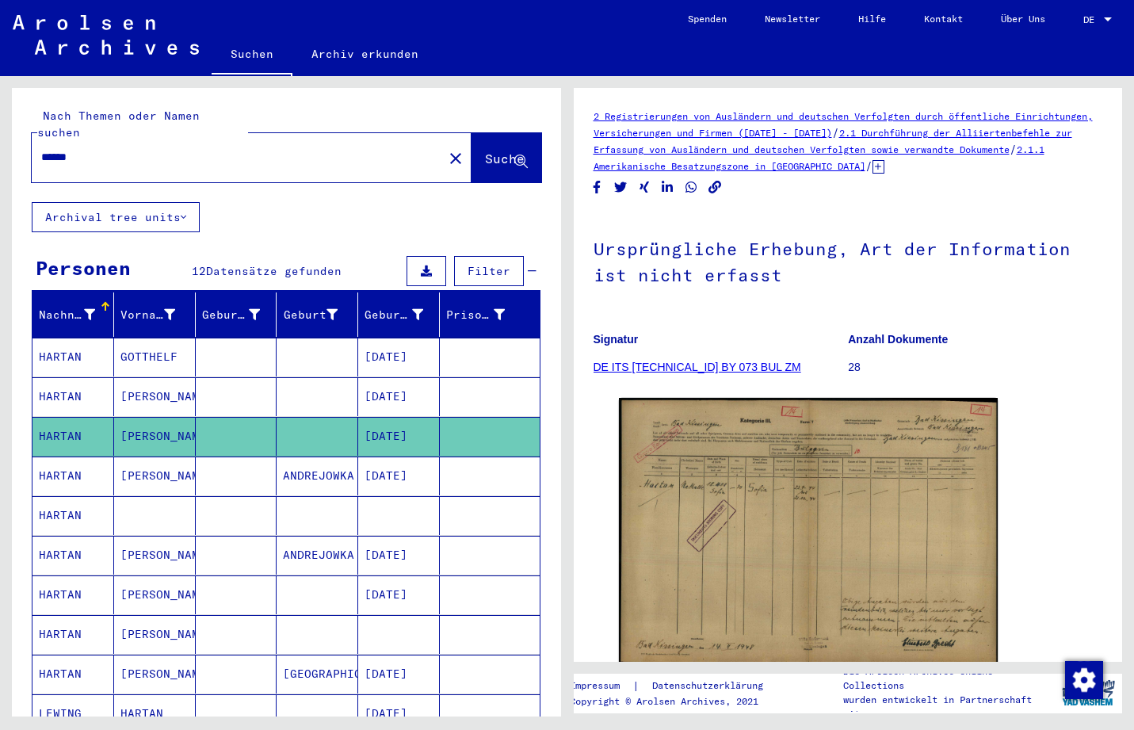
click at [128, 34] on img at bounding box center [106, 35] width 186 height 40
